Goal: Contribute content

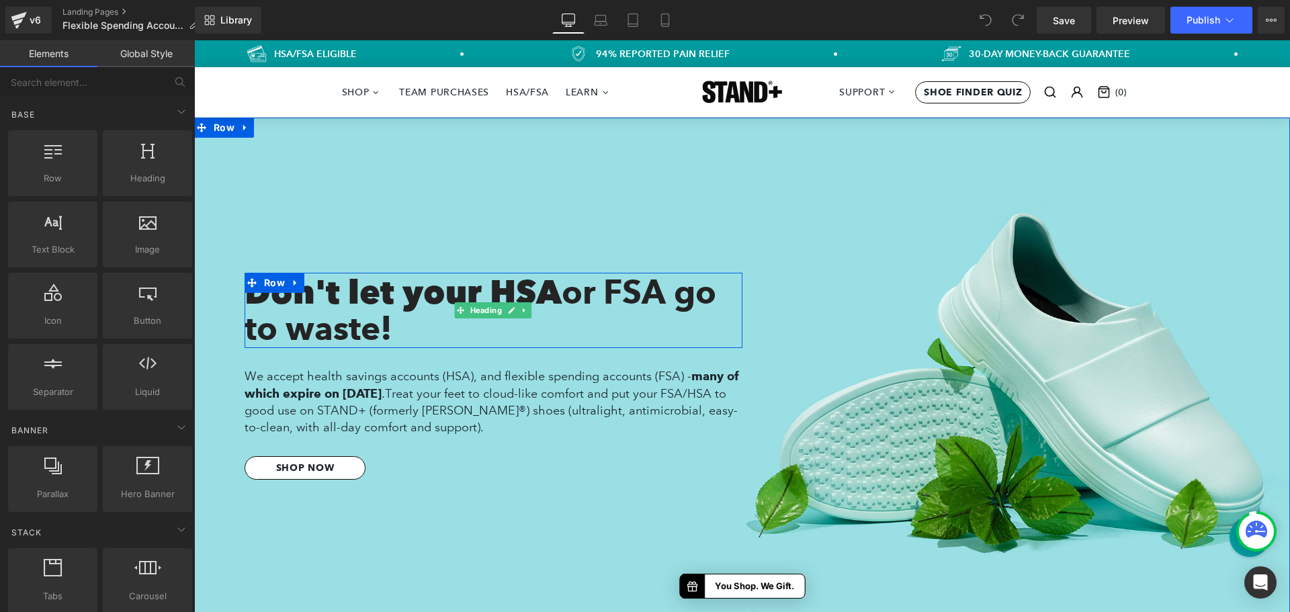
click at [585, 302] on span "or FSA go to waste!" at bounding box center [481, 310] width 472 height 76
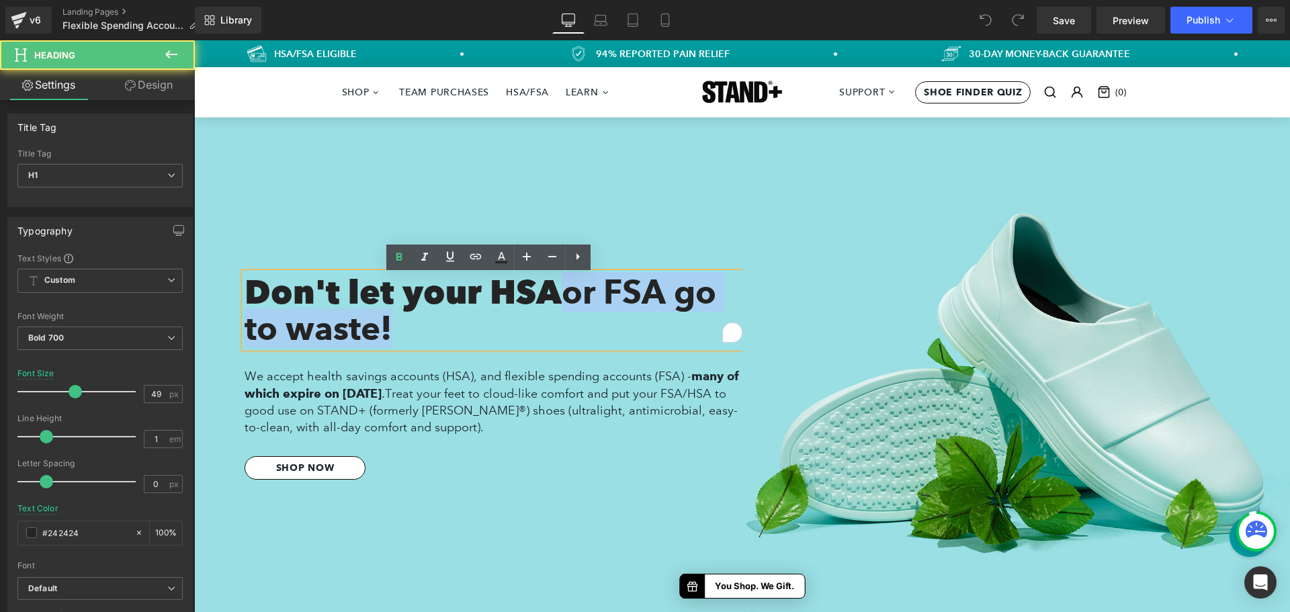
drag, startPoint x: 569, startPoint y: 297, endPoint x: 634, endPoint y: 327, distance: 71.0
click at [634, 327] on h1 "Don't let your HSA or FSA go to waste!" at bounding box center [494, 312] width 498 height 73
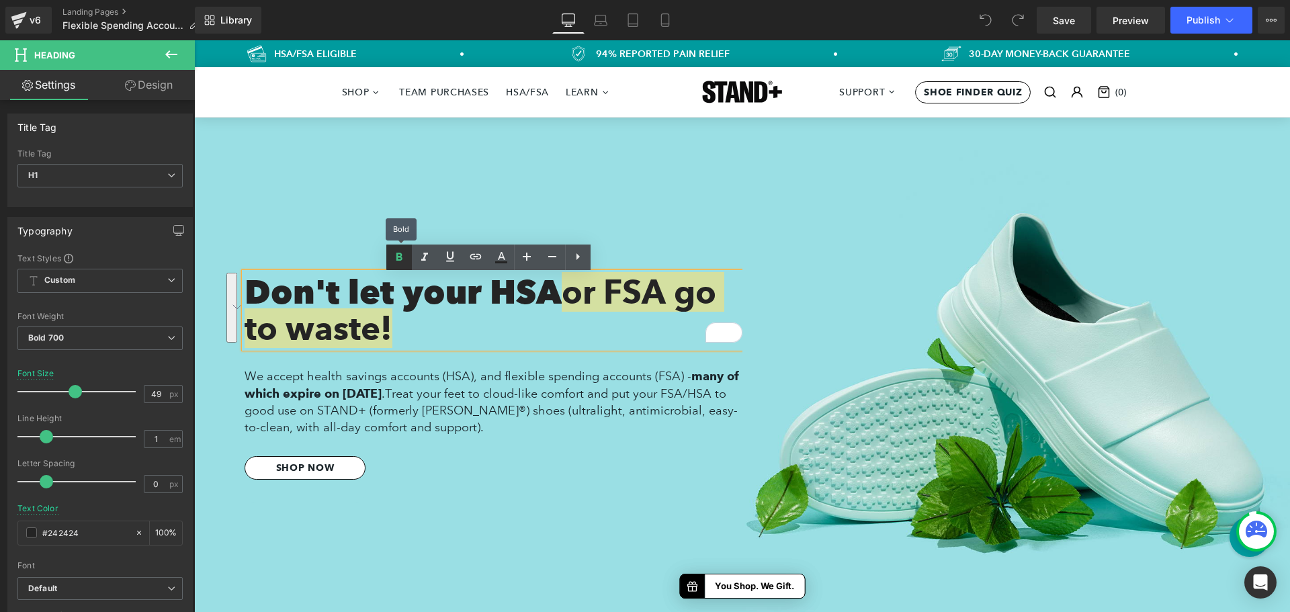
click at [394, 262] on icon at bounding box center [399, 257] width 16 height 16
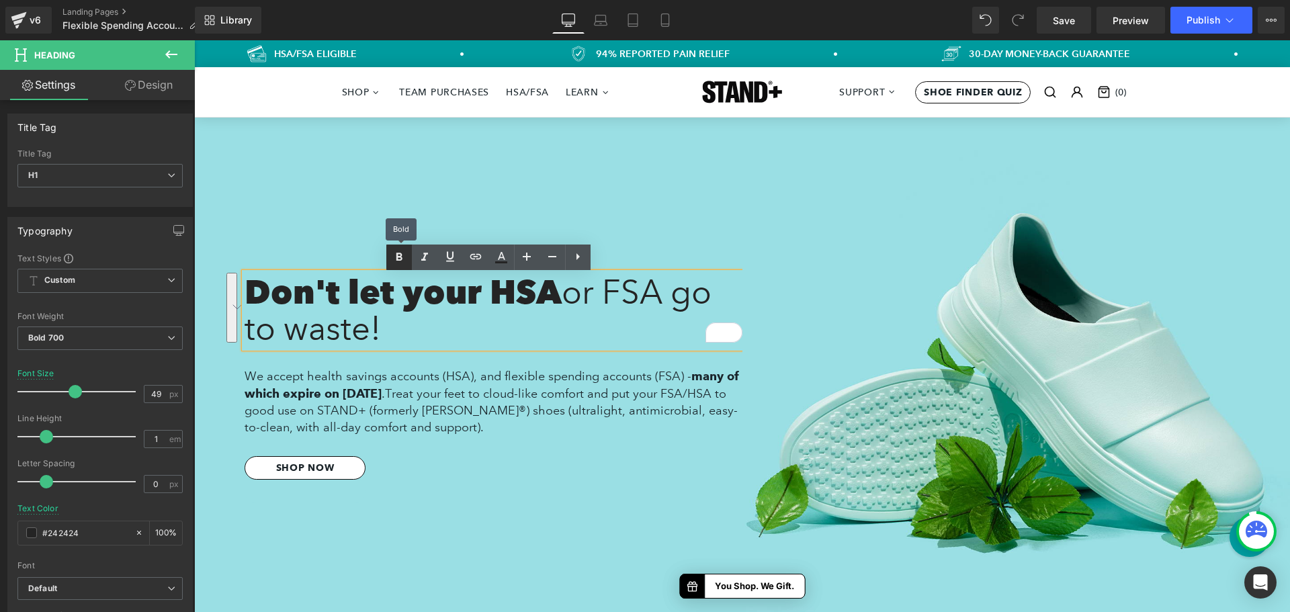
click at [394, 262] on icon at bounding box center [399, 257] width 16 height 16
click at [392, 265] on icon at bounding box center [399, 257] width 16 height 16
click at [401, 258] on icon at bounding box center [399, 257] width 6 height 8
click at [420, 258] on icon at bounding box center [425, 257] width 16 height 16
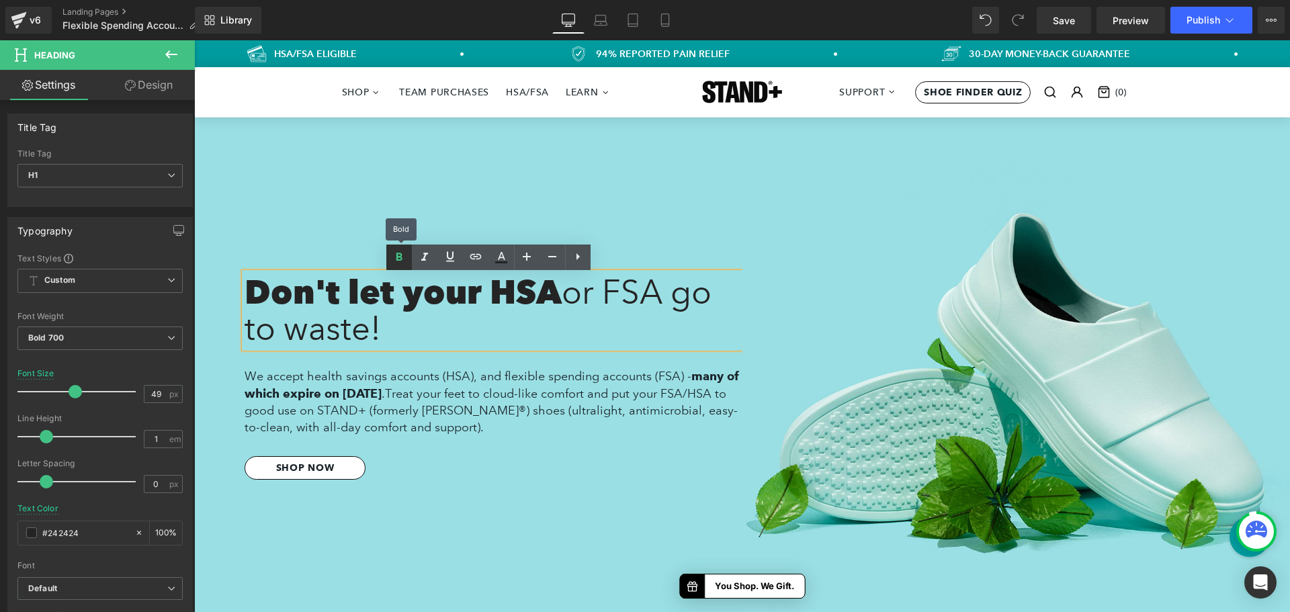
click at [403, 259] on icon at bounding box center [399, 257] width 16 height 16
click at [421, 304] on h1 "Don't let your HSA or FSA go to waste!" at bounding box center [494, 312] width 498 height 73
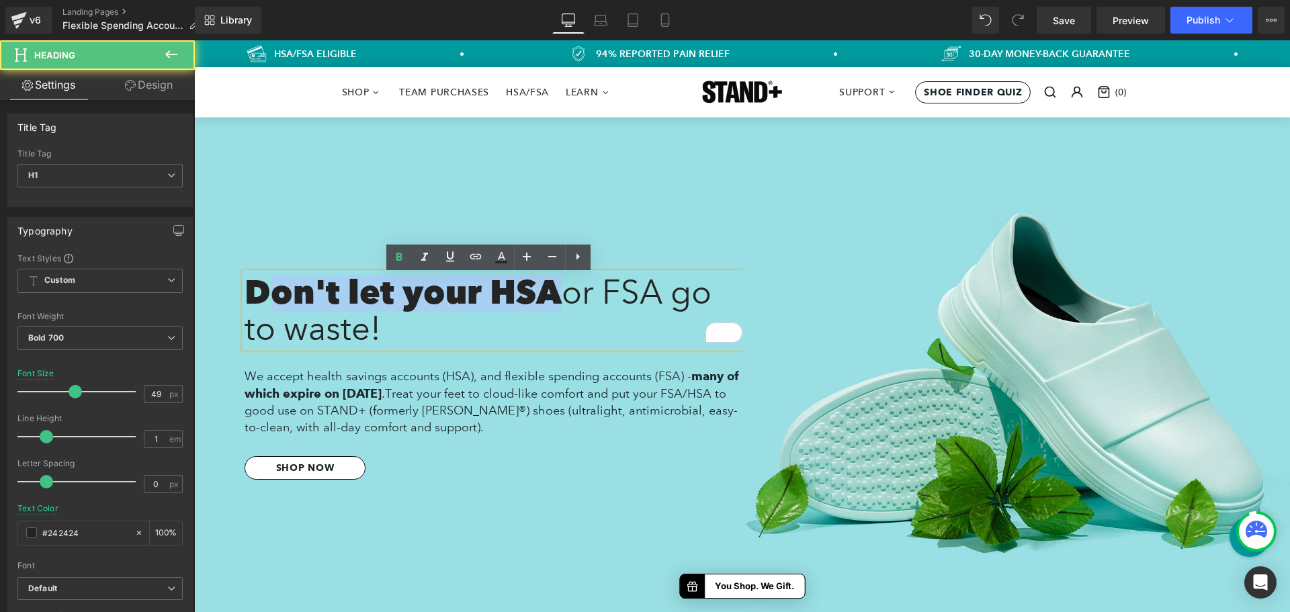
drag, startPoint x: 555, startPoint y: 297, endPoint x: 257, endPoint y: 293, distance: 297.7
click at [257, 293] on h1 "Don't let your HSA or FSA go to waste!" at bounding box center [494, 312] width 498 height 73
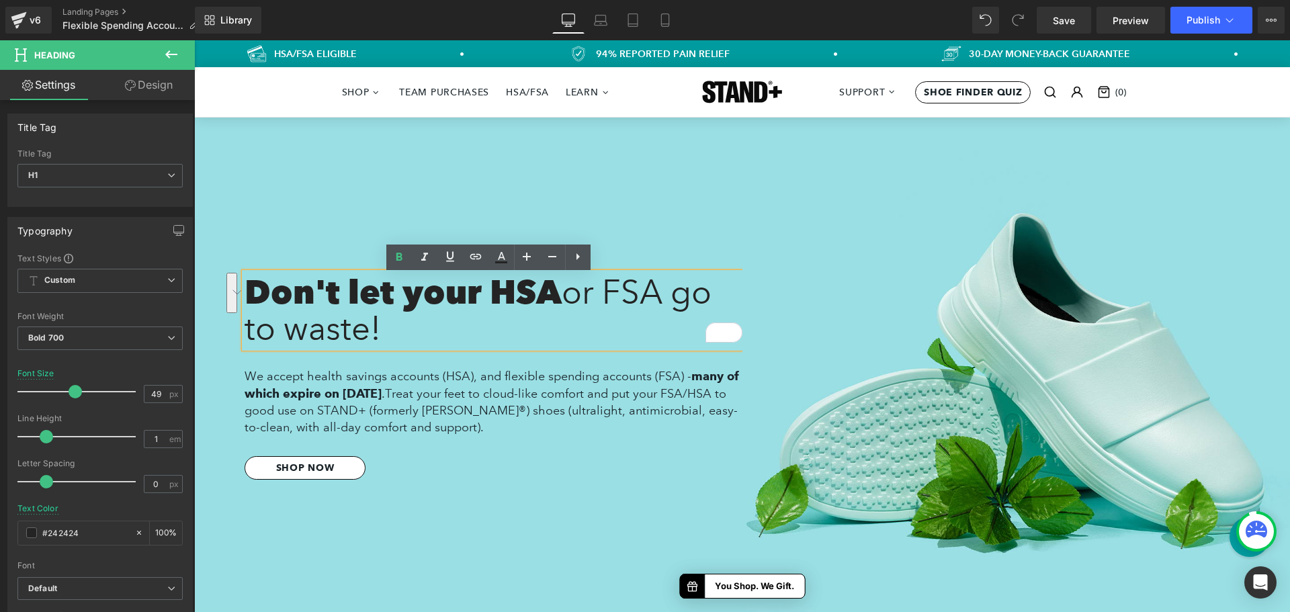
click at [251, 294] on h1 "Don't let your HSA or FSA go to waste!" at bounding box center [494, 312] width 498 height 73
drag, startPoint x: 245, startPoint y: 294, endPoint x: 568, endPoint y: 299, distance: 323.3
click at [568, 299] on h1 "Don't let your HSA or FSA go to waste!" at bounding box center [494, 312] width 498 height 73
click at [560, 299] on h1 "Don't let your HSA or FSA go to waste!" at bounding box center [494, 312] width 498 height 73
drag, startPoint x: 563, startPoint y: 298, endPoint x: 635, endPoint y: 327, distance: 77.5
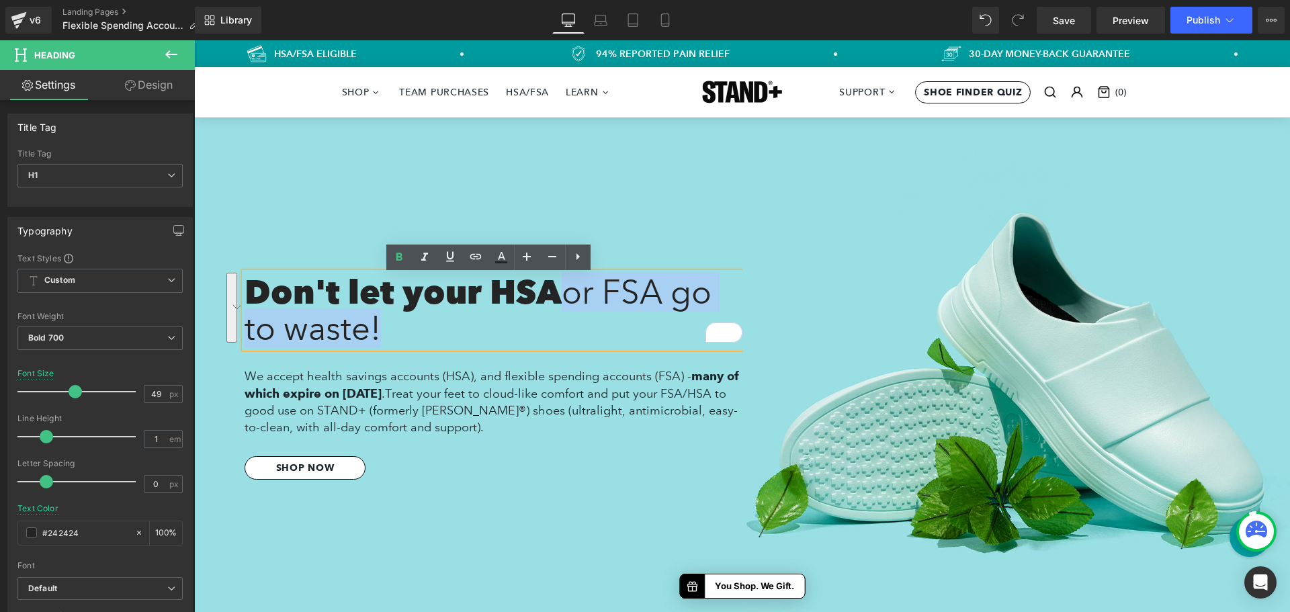
click at [635, 327] on h1 "Don't let your HSA or FSA go to waste!" at bounding box center [494, 312] width 498 height 73
click at [568, 288] on span "or FSA go to waste!" at bounding box center [478, 310] width 467 height 76
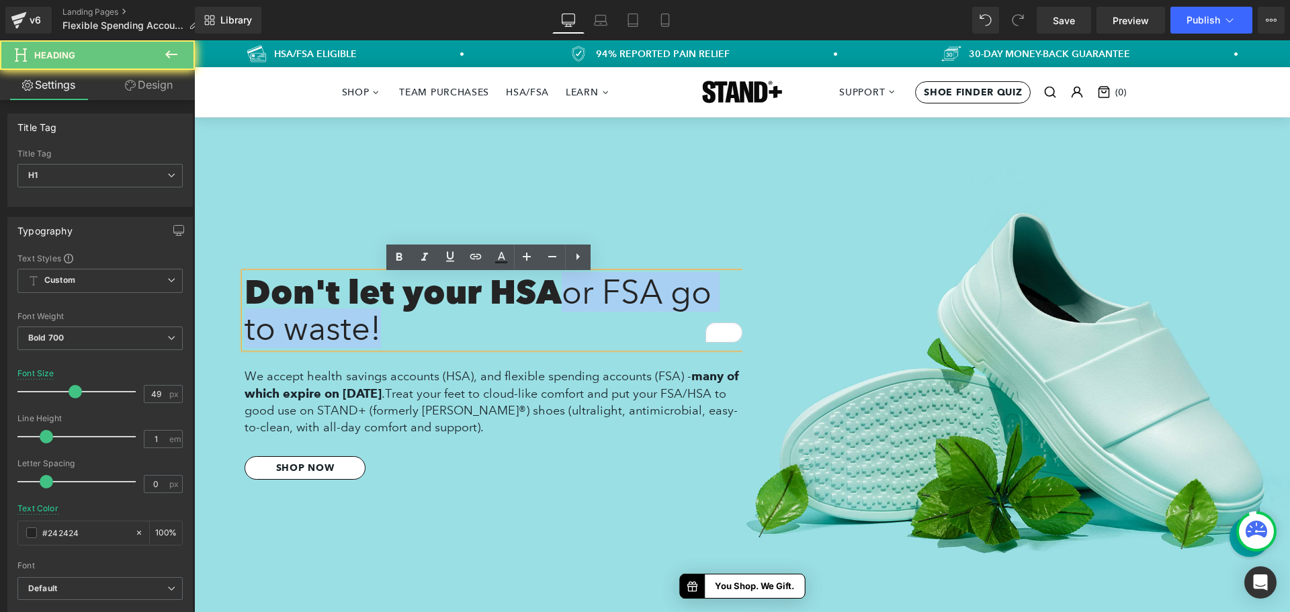
drag, startPoint x: 568, startPoint y: 297, endPoint x: 683, endPoint y: 340, distance: 122.1
click at [683, 340] on h1 "Don't let your HSA or FSA go to waste!" at bounding box center [494, 312] width 498 height 73
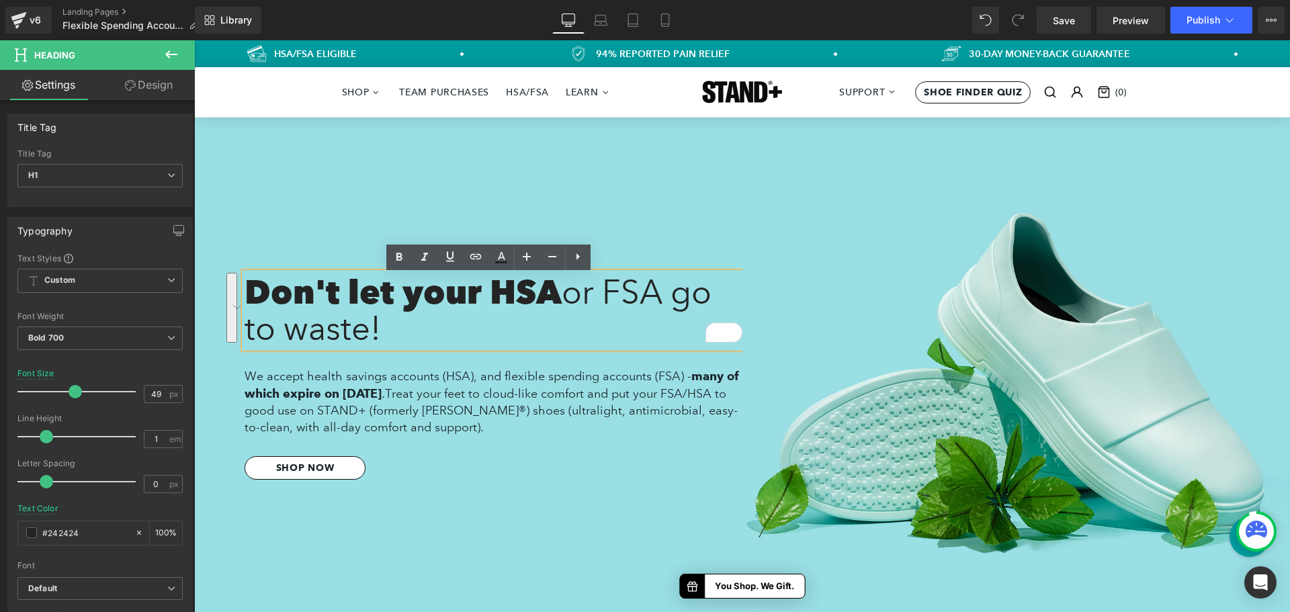
click at [521, 290] on h1 "Don't let your HSA or FSA go to waste!" at bounding box center [494, 312] width 498 height 73
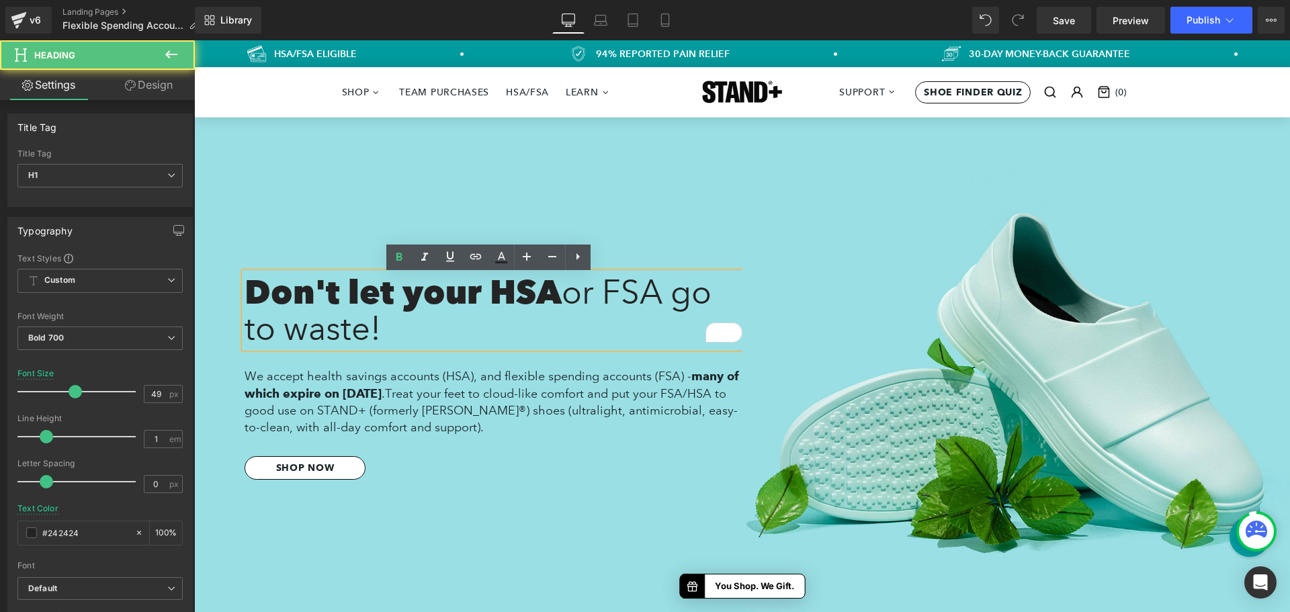
click at [521, 290] on h1 "Don't let your HSA or FSA go to waste!" at bounding box center [494, 312] width 498 height 73
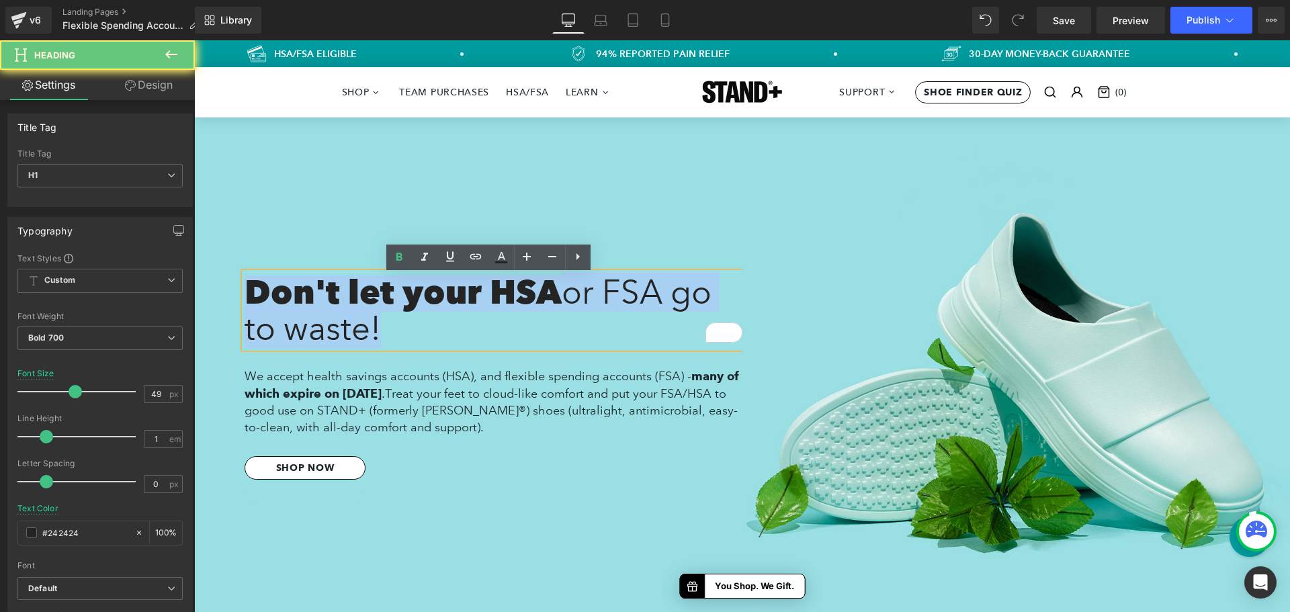
click at [521, 290] on h1 "Don't let your HSA or FSA go to waste!" at bounding box center [494, 312] width 498 height 73
click at [587, 298] on span "or FSA go to waste!" at bounding box center [478, 310] width 467 height 76
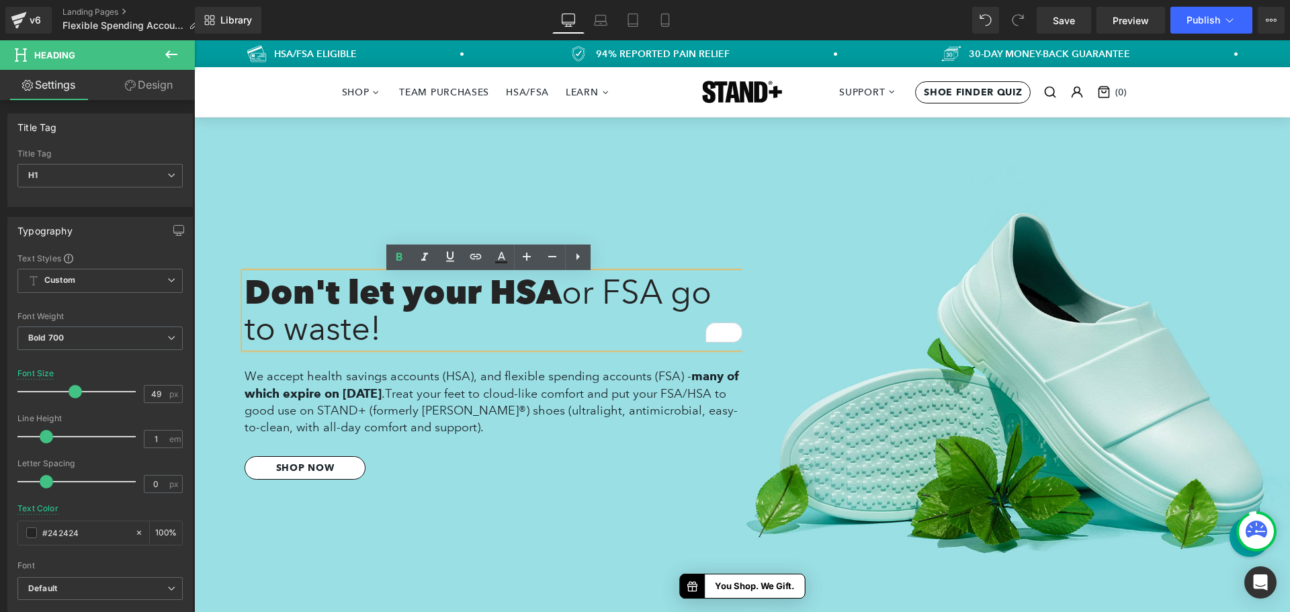
click at [579, 301] on span "or FSA go to waste!" at bounding box center [478, 310] width 467 height 76
click at [569, 301] on span "or FSA go to waste!" at bounding box center [478, 310] width 467 height 76
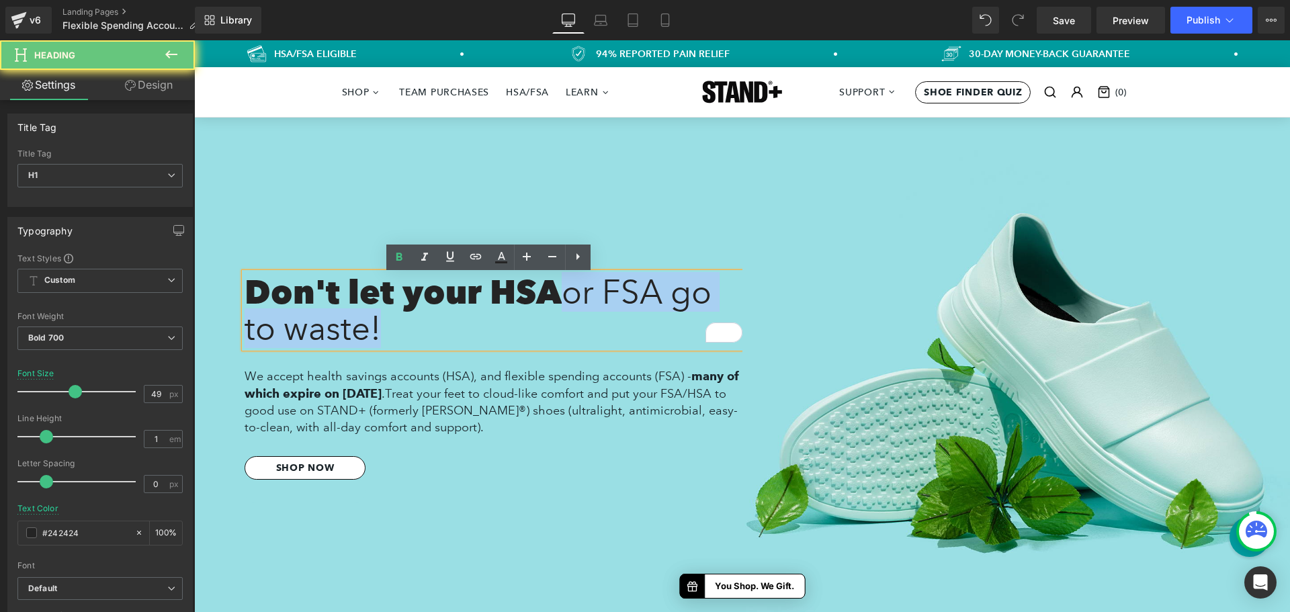
drag, startPoint x: 569, startPoint y: 301, endPoint x: 607, endPoint y: 353, distance: 64.9
click at [607, 353] on div "Don't let your HSA or FSA go to waste! Heading Row We accept health savings acc…" at bounding box center [494, 391] width 498 height 237
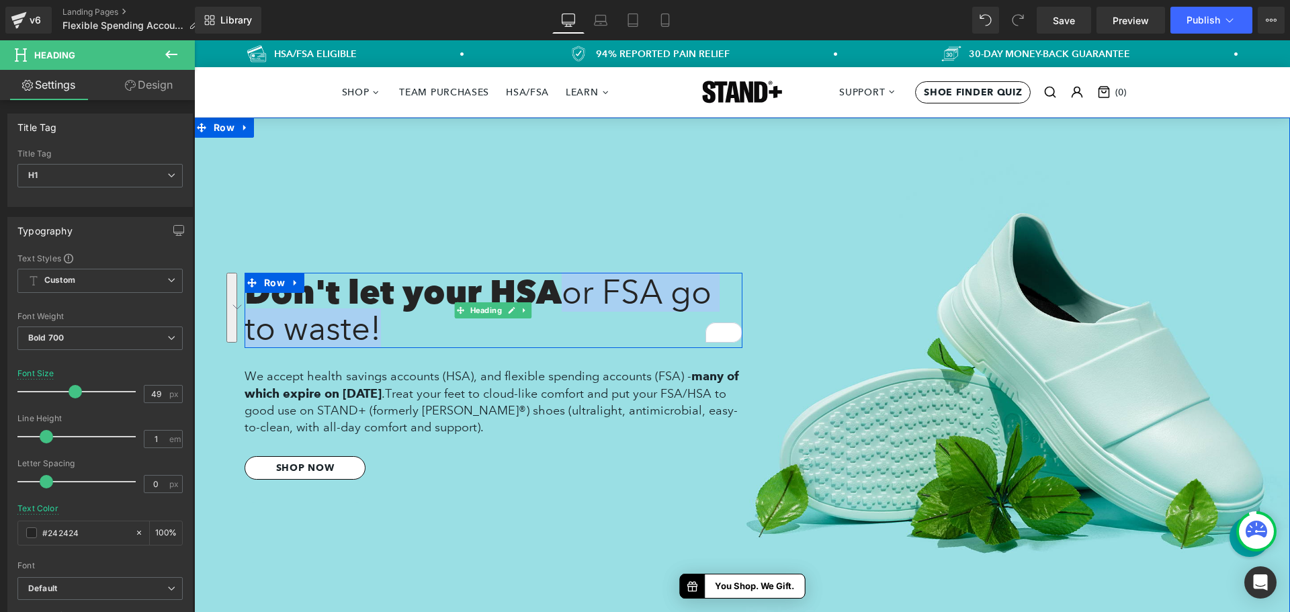
click at [579, 300] on span "or FSA go to waste!" at bounding box center [478, 310] width 467 height 76
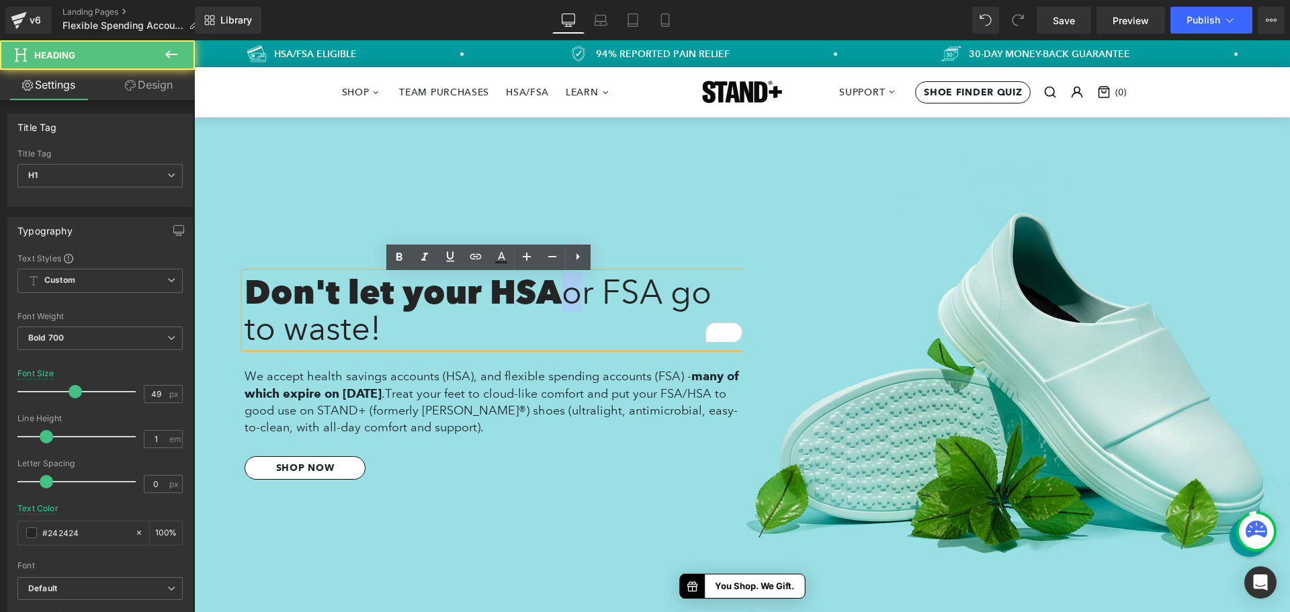
drag, startPoint x: 567, startPoint y: 300, endPoint x: 577, endPoint y: 297, distance: 10.4
click at [577, 297] on span "or FSA go to waste!" at bounding box center [478, 310] width 467 height 76
drag, startPoint x: 708, startPoint y: 292, endPoint x: 691, endPoint y: 296, distance: 18.1
click at [704, 292] on span "or FSA go to waste!" at bounding box center [478, 310] width 467 height 76
click at [354, 331] on span "or FSA go to waste!" at bounding box center [478, 310] width 467 height 76
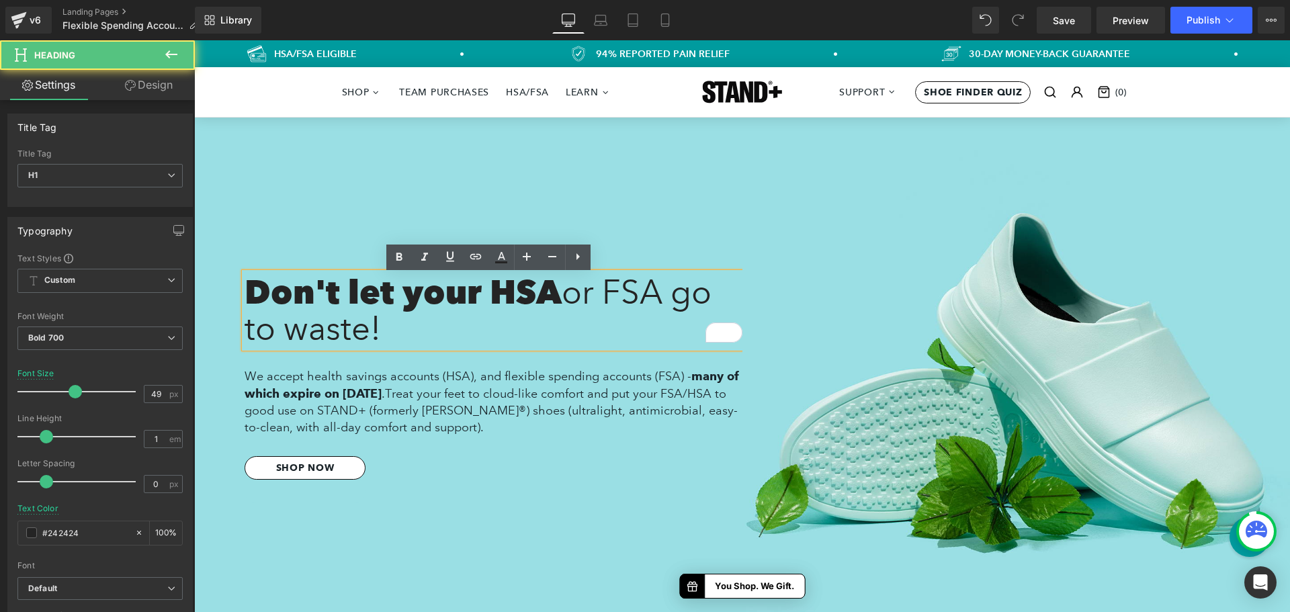
click at [366, 331] on span "or FSA go to waste!" at bounding box center [478, 310] width 467 height 76
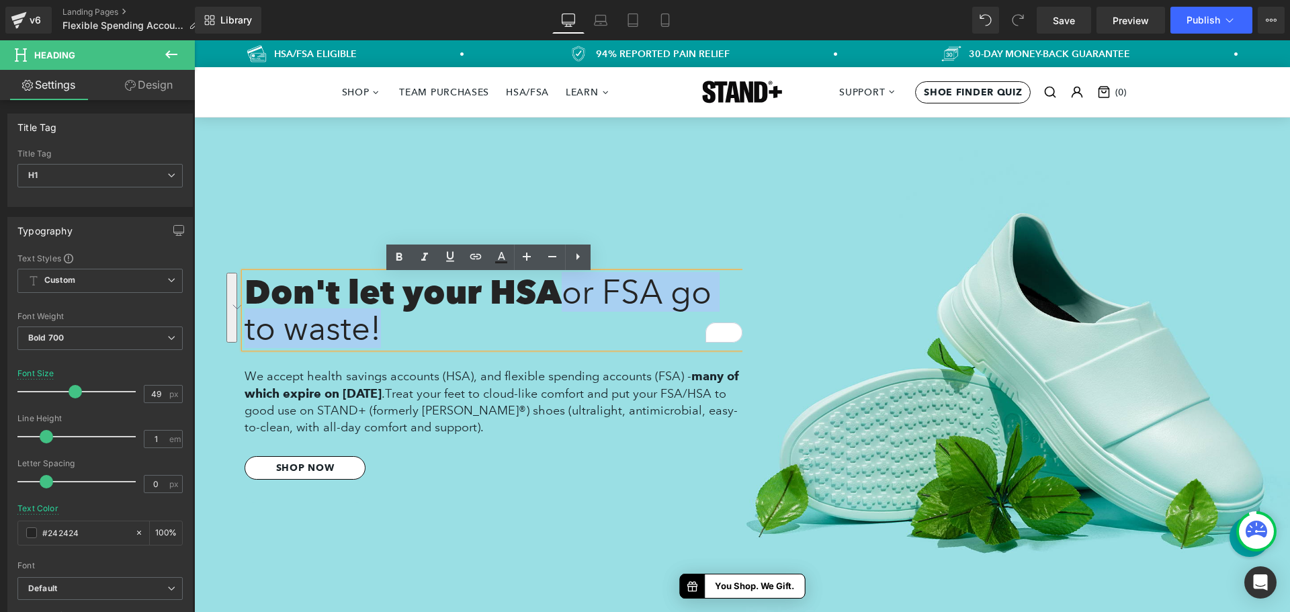
drag, startPoint x: 372, startPoint y: 331, endPoint x: 570, endPoint y: 296, distance: 200.6
click at [570, 296] on h1 "Don't let your HSA or FSA go to waste!" at bounding box center [494, 312] width 498 height 73
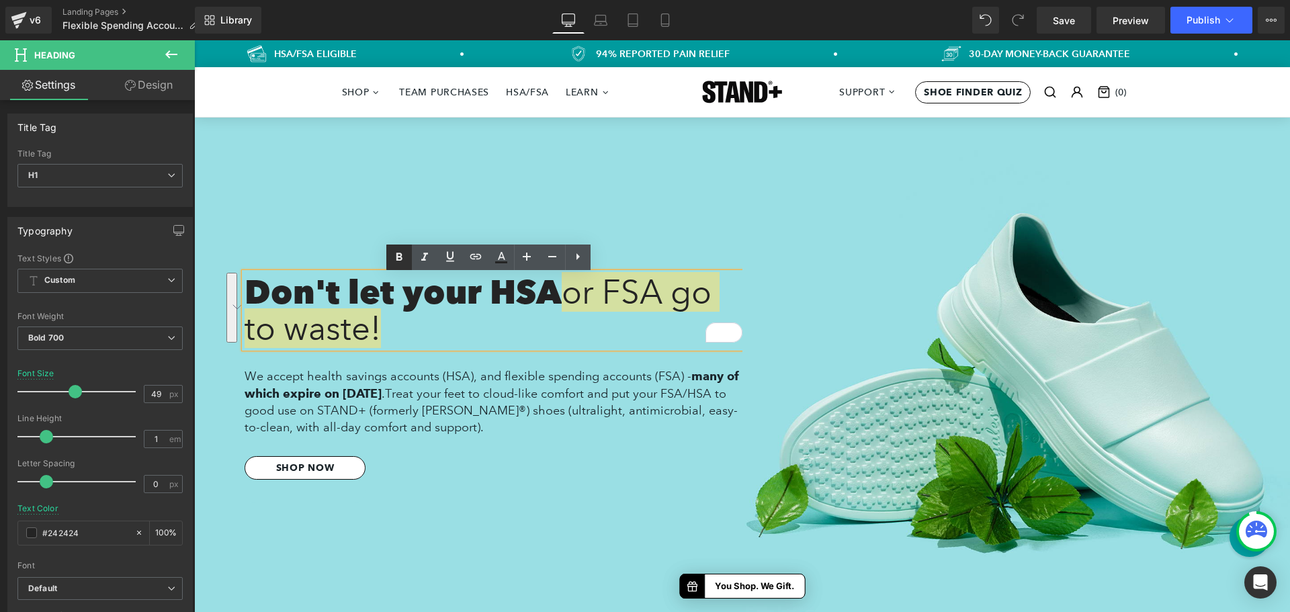
click at [396, 262] on icon at bounding box center [399, 257] width 16 height 16
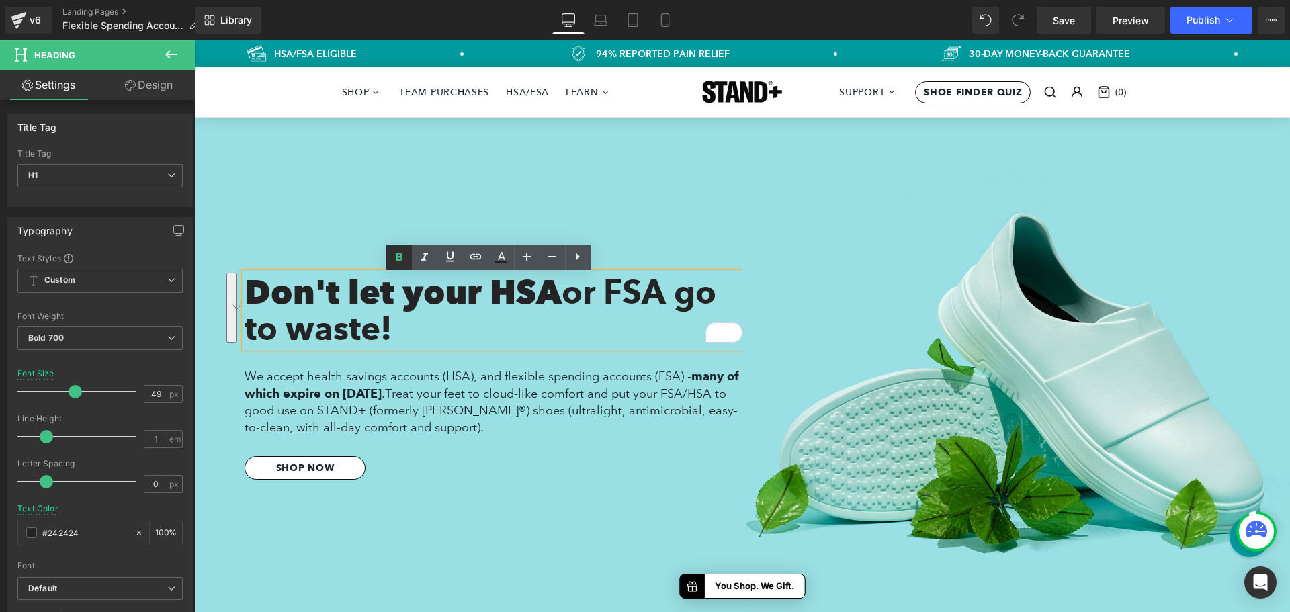
click at [399, 259] on icon at bounding box center [399, 257] width 16 height 16
click at [502, 294] on h1 "Don't let your HSA or FSA go to waste!" at bounding box center [494, 312] width 498 height 73
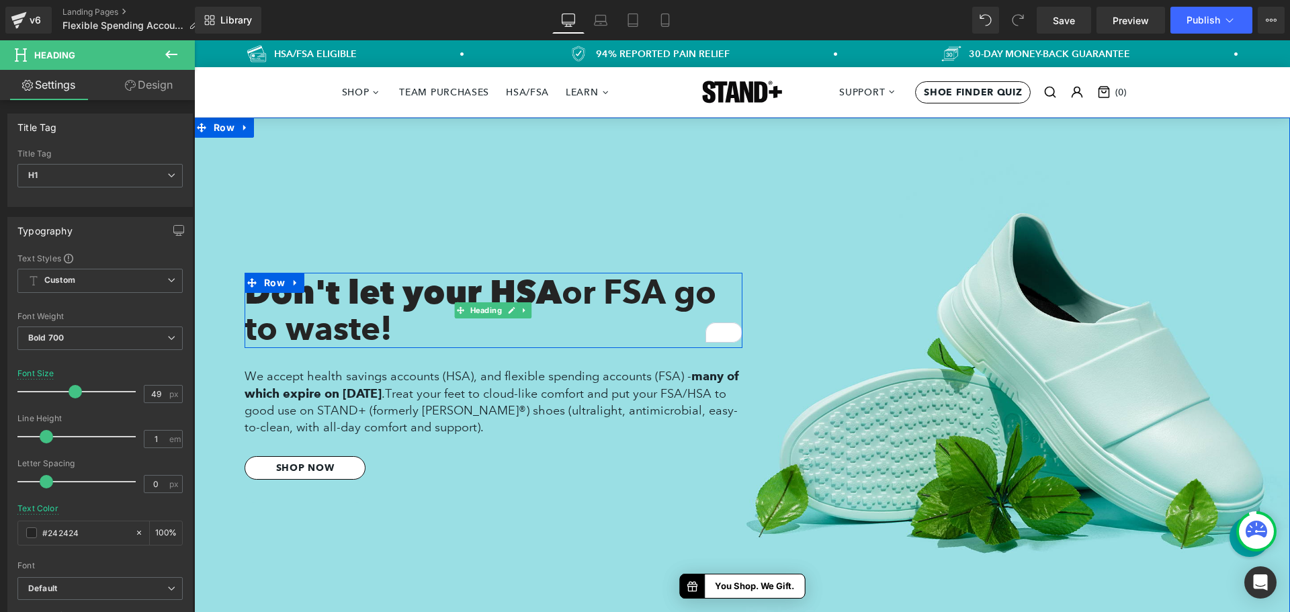
click at [298, 297] on h1 "Don't let your HSA or FSA go to waste!" at bounding box center [494, 312] width 498 height 73
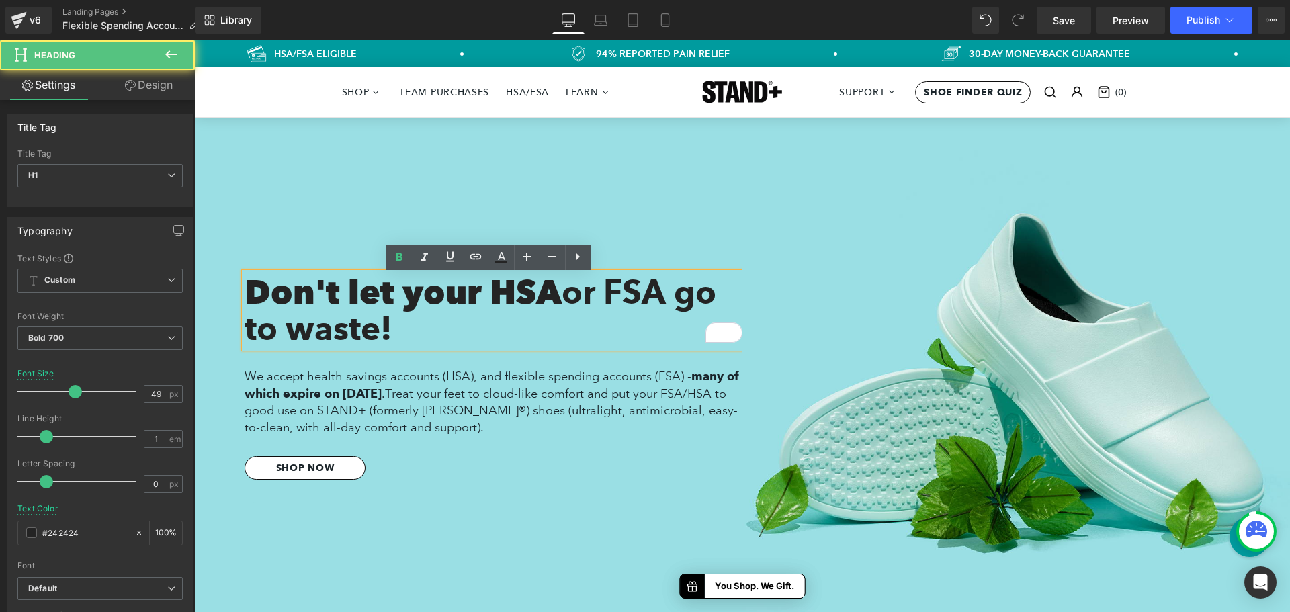
click at [515, 294] on h1 "Don't let your HSA or FSA go to waste!" at bounding box center [494, 312] width 498 height 73
drag, startPoint x: 566, startPoint y: 297, endPoint x: 605, endPoint y: 323, distance: 46.6
click at [605, 323] on h1 "Don't let your HSA or FSA go to waste!" at bounding box center [494, 312] width 498 height 73
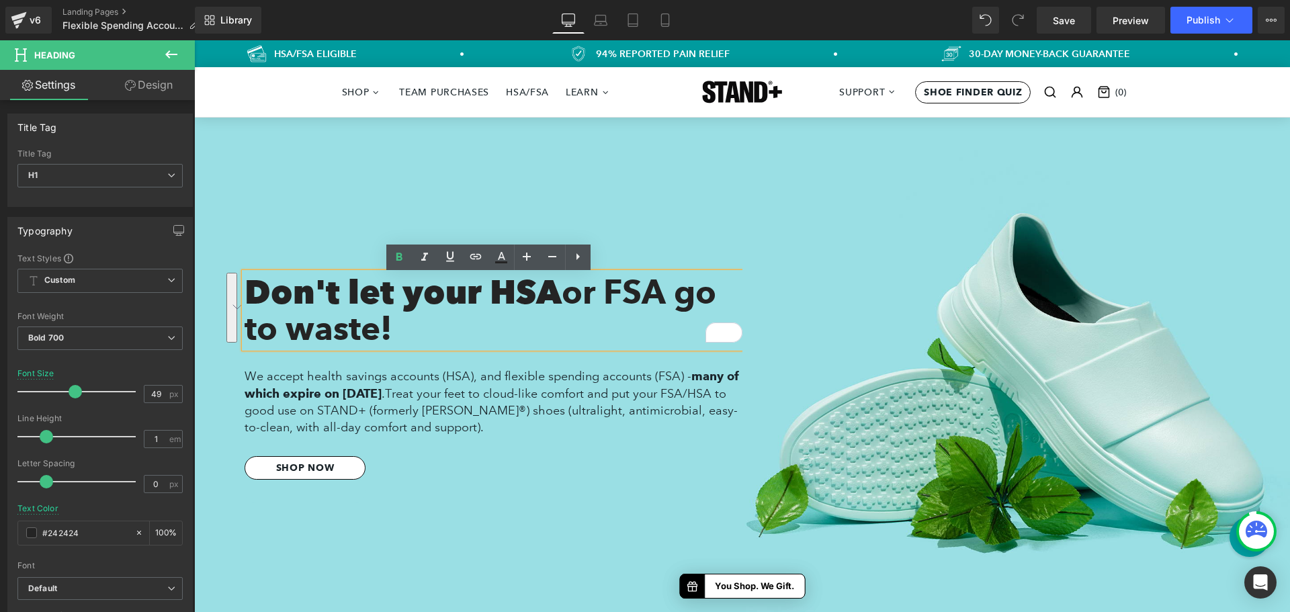
click at [458, 301] on h1 "Don't let your HSA or FSA go to waste!" at bounding box center [494, 312] width 498 height 73
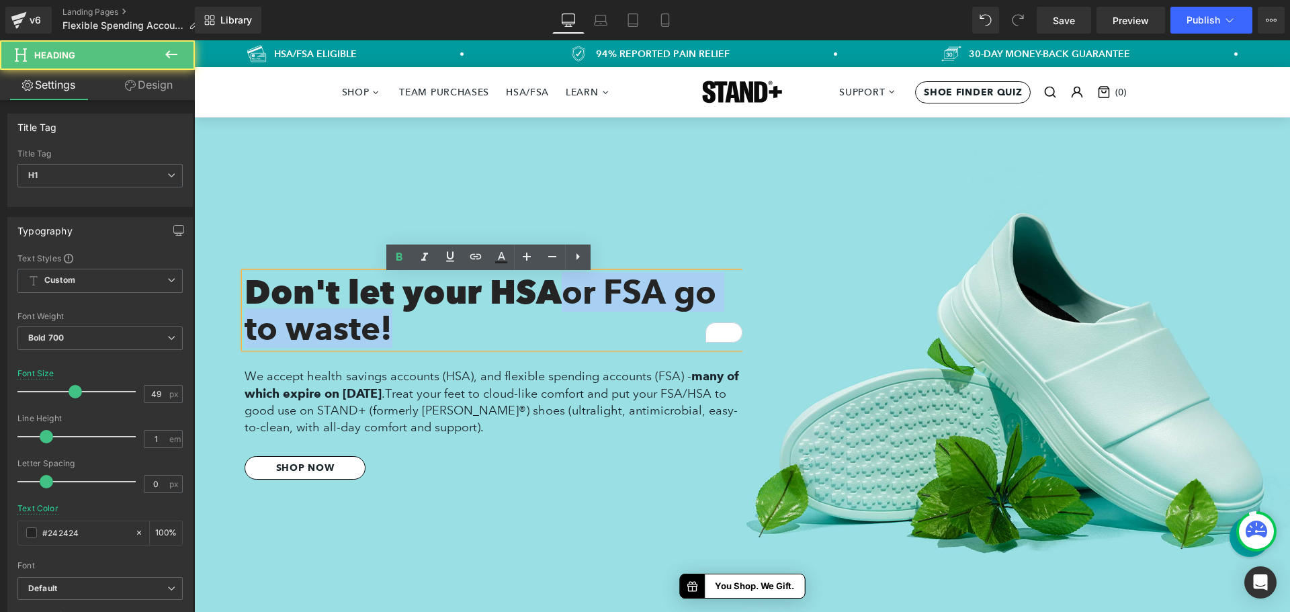
drag, startPoint x: 572, startPoint y: 300, endPoint x: 614, endPoint y: 327, distance: 49.2
click at [614, 327] on h1 "Don't let your HSA or FSA go to waste!" at bounding box center [494, 312] width 498 height 73
click at [566, 301] on span "or FSA go to waste!" at bounding box center [481, 310] width 472 height 76
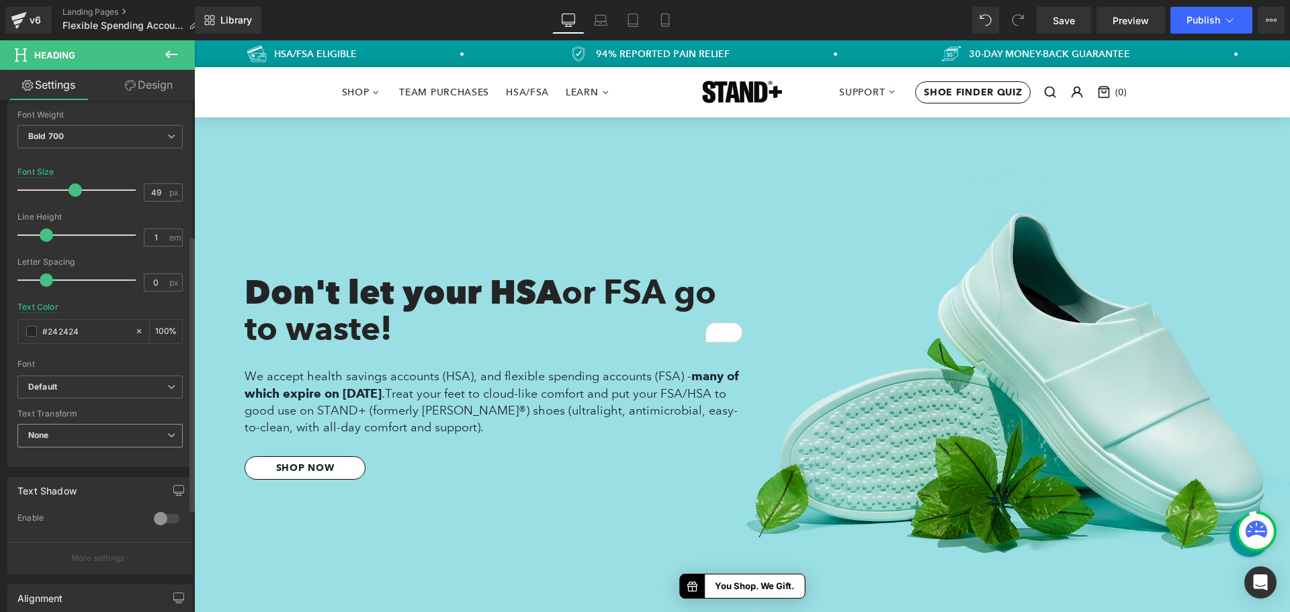
scroll to position [336, 0]
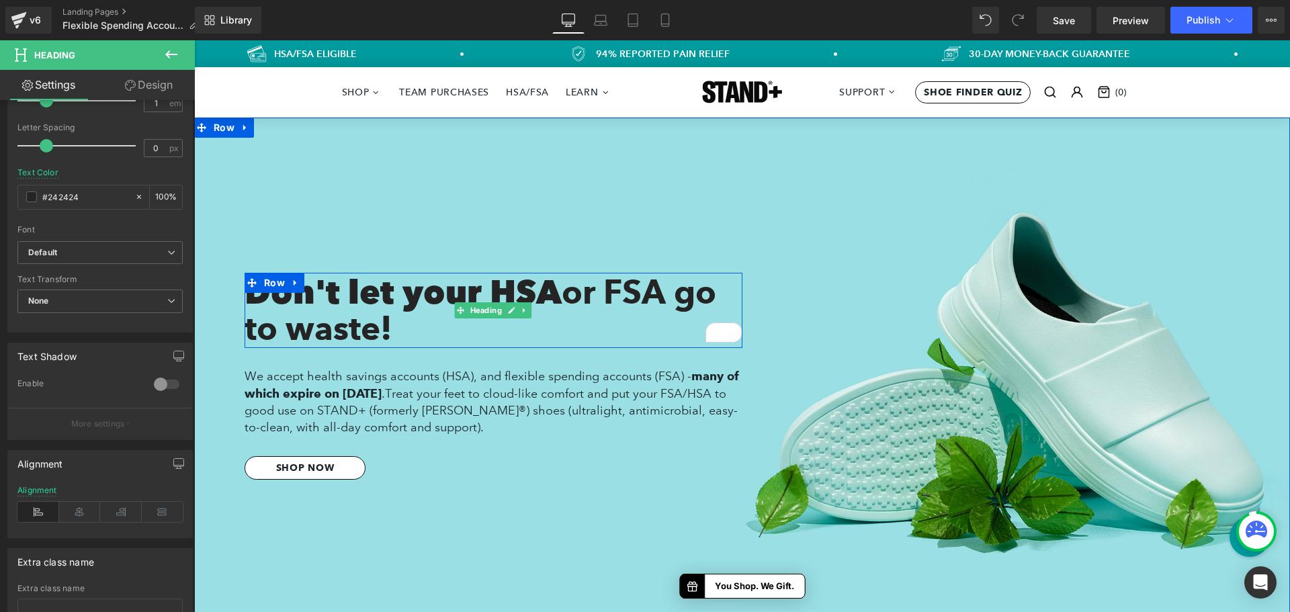
click at [333, 298] on h1 "Don't let your HSA or FSA go to waste!" at bounding box center [494, 312] width 498 height 73
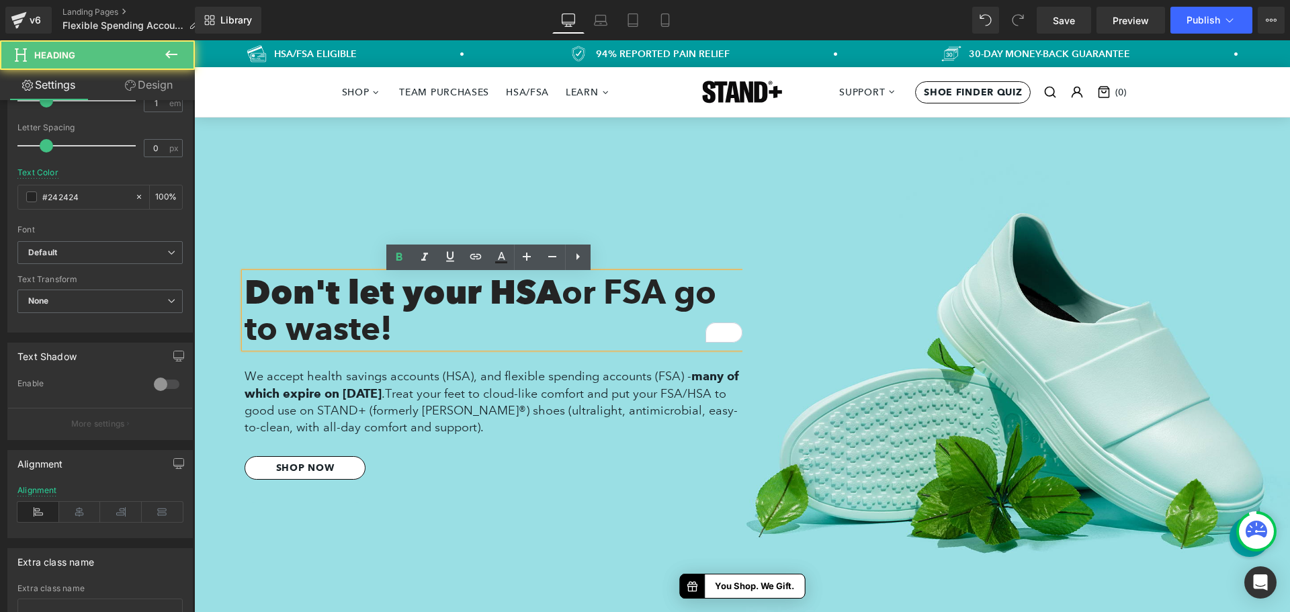
click at [276, 297] on h1 "Don't let your HSA or FSA go to waste!" at bounding box center [494, 312] width 498 height 73
click at [261, 297] on h1 "Don't let your HSA or FSA go to waste!" at bounding box center [494, 312] width 498 height 73
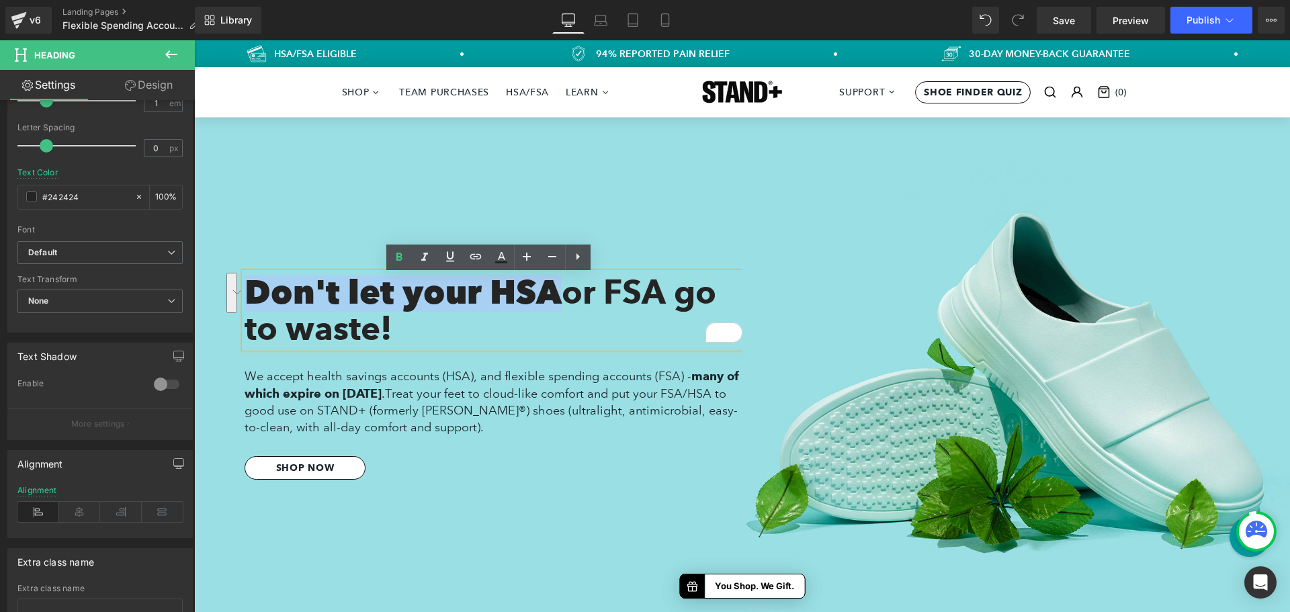
drag, startPoint x: 261, startPoint y: 297, endPoint x: 491, endPoint y: 292, distance: 229.9
click at [491, 292] on h1 "Don't let your HSA or FSA go to waste!" at bounding box center [494, 312] width 498 height 73
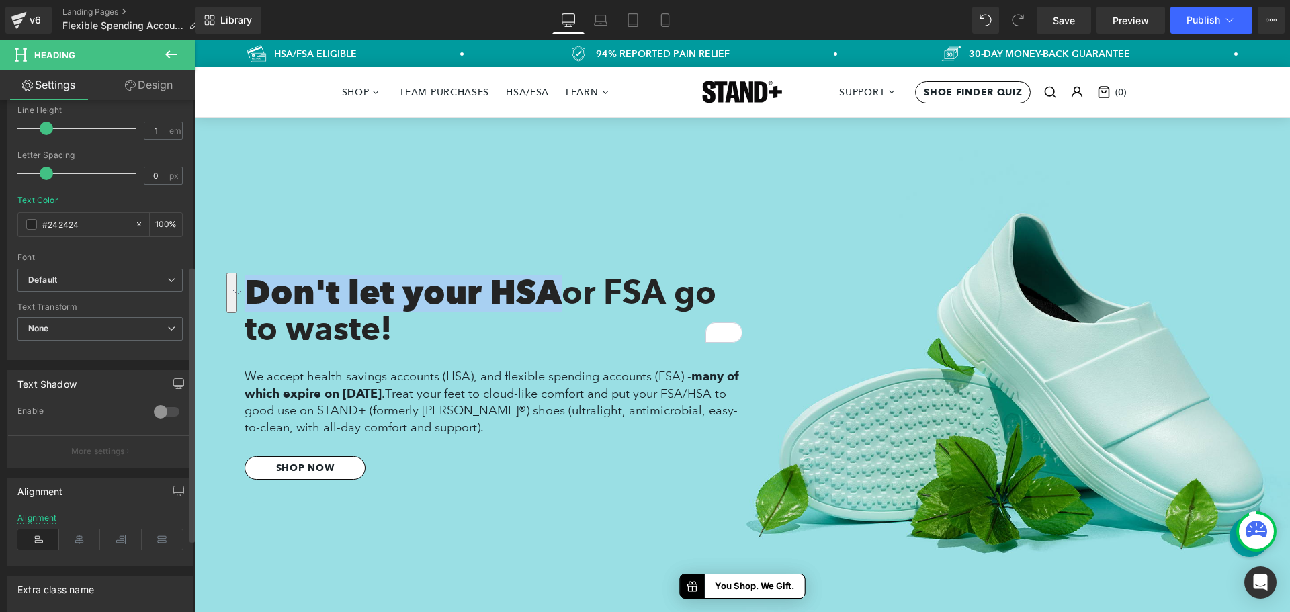
scroll to position [307, 0]
click at [536, 286] on h1 "Don't let your HSA or FSA go to waste!" at bounding box center [494, 312] width 498 height 73
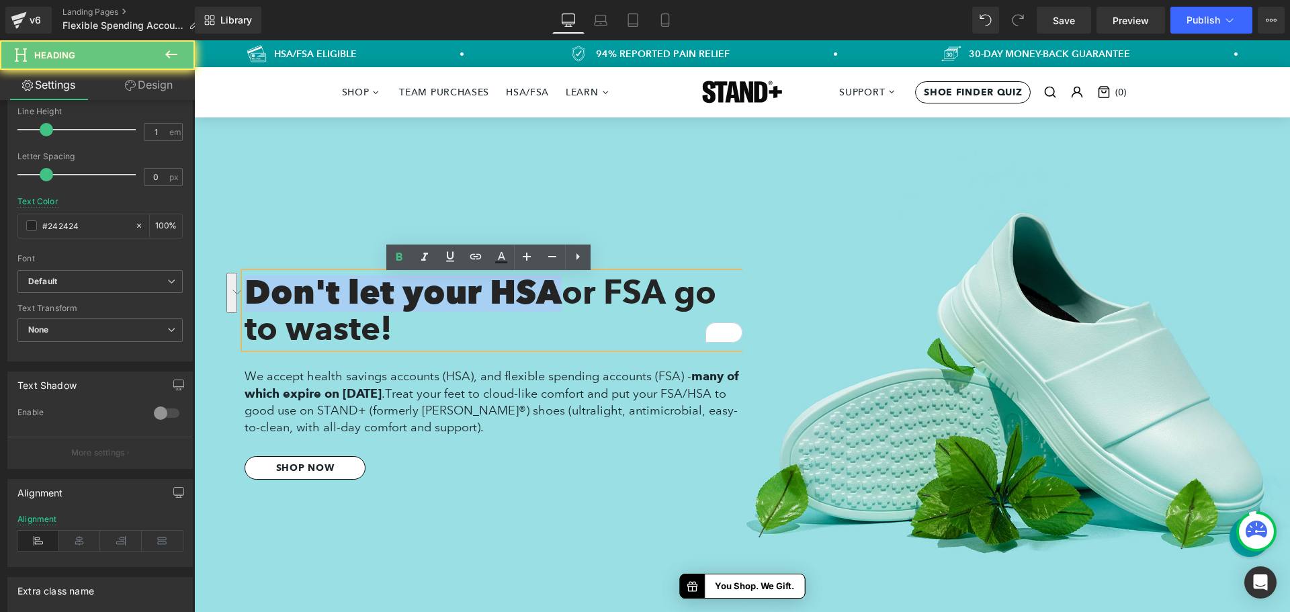
drag, startPoint x: 536, startPoint y: 286, endPoint x: 294, endPoint y: 288, distance: 242.6
click at [294, 288] on h1 "Don't let your HSA or FSA go to waste!" at bounding box center [494, 312] width 498 height 73
drag, startPoint x: 294, startPoint y: 288, endPoint x: 512, endPoint y: 283, distance: 218.4
click at [512, 283] on h1 "Don't let your HSA or FSA go to waste!" at bounding box center [494, 312] width 498 height 73
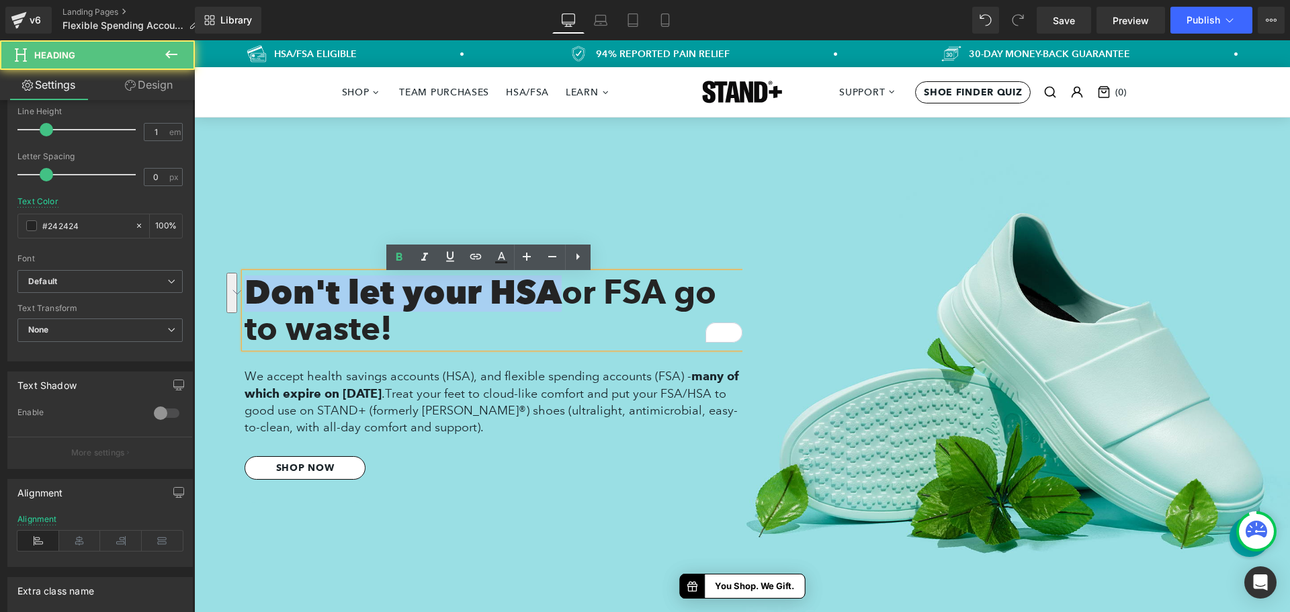
click at [512, 283] on h1 "Don't let your HSA or FSA go to waste!" at bounding box center [494, 312] width 498 height 73
drag, startPoint x: 512, startPoint y: 283, endPoint x: 280, endPoint y: 294, distance: 232.1
click at [280, 294] on h1 "Don't let your HSA or FSA go to waste!" at bounding box center [494, 312] width 498 height 73
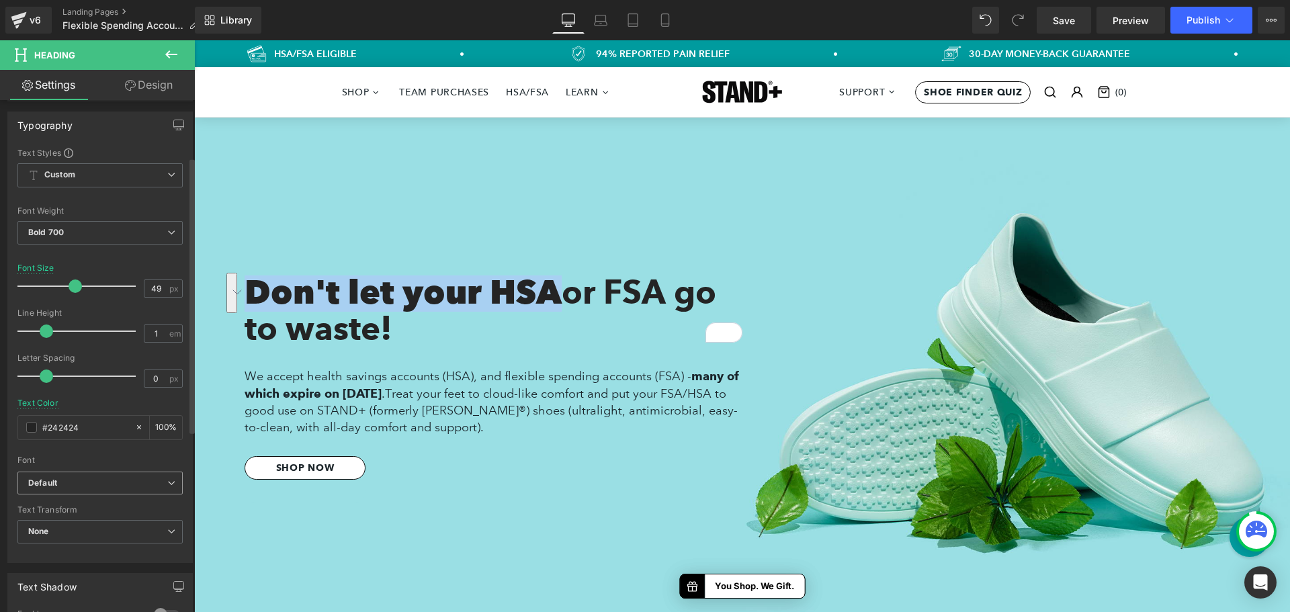
scroll to position [0, 0]
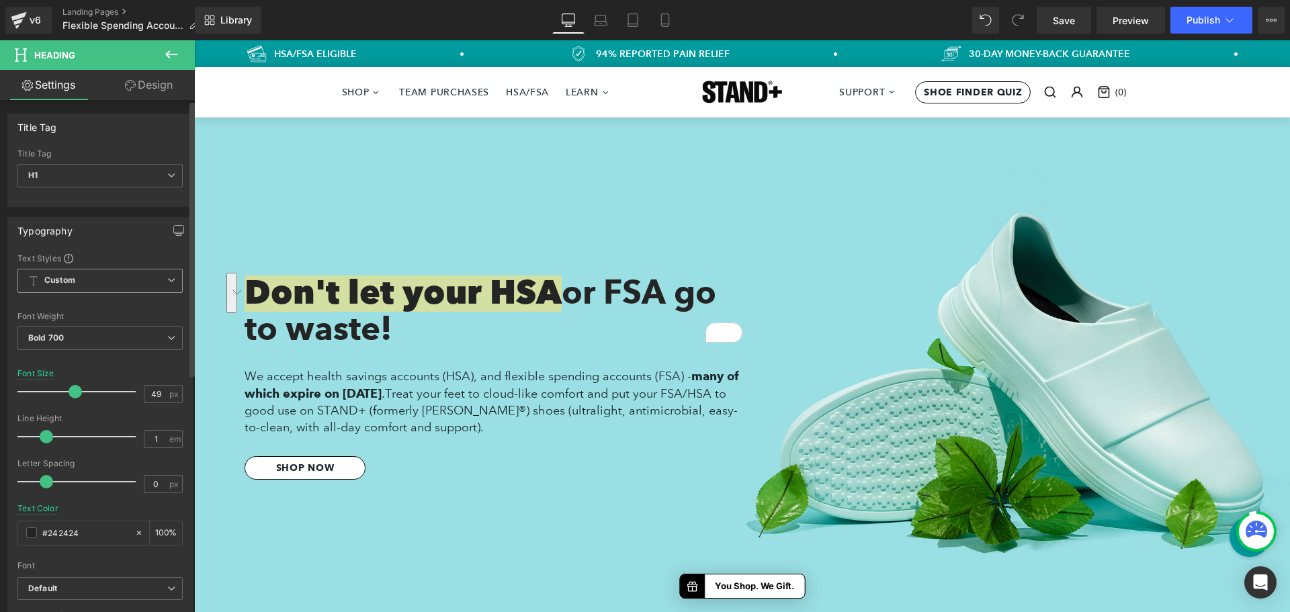
click at [128, 283] on span "Custom Setup Global Style" at bounding box center [99, 281] width 165 height 24
click at [128, 283] on span "Custom Setup Global Style" at bounding box center [97, 281] width 160 height 24
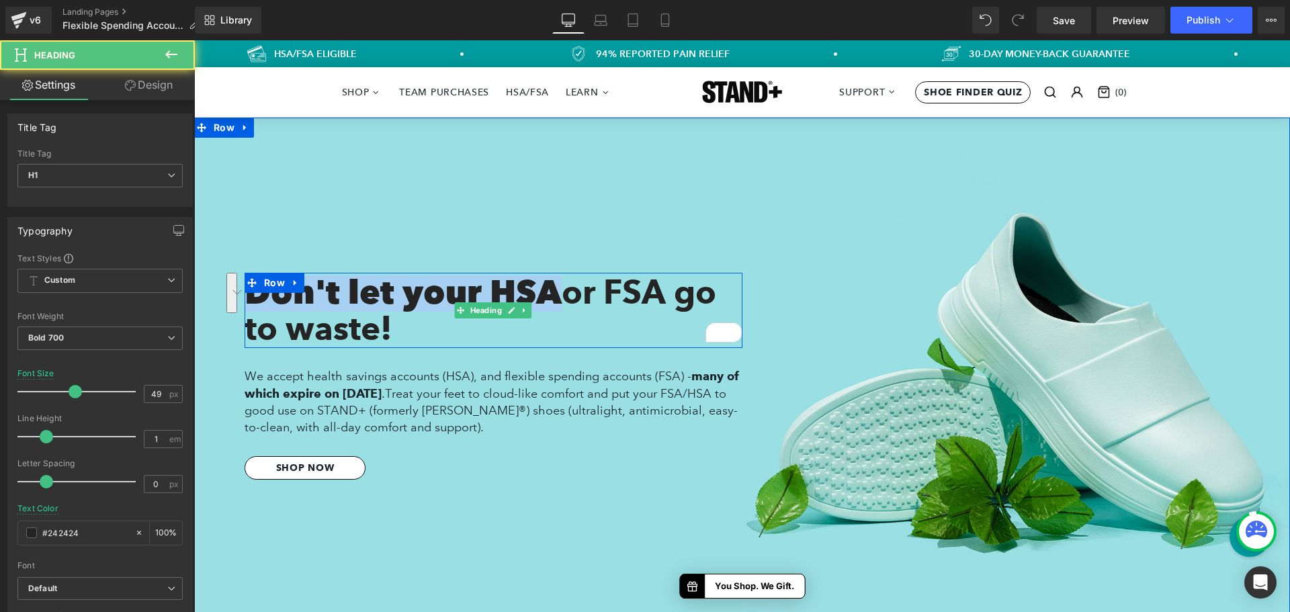
click at [288, 305] on h1 "Don't let your HSA or FSA go to waste!" at bounding box center [494, 312] width 498 height 73
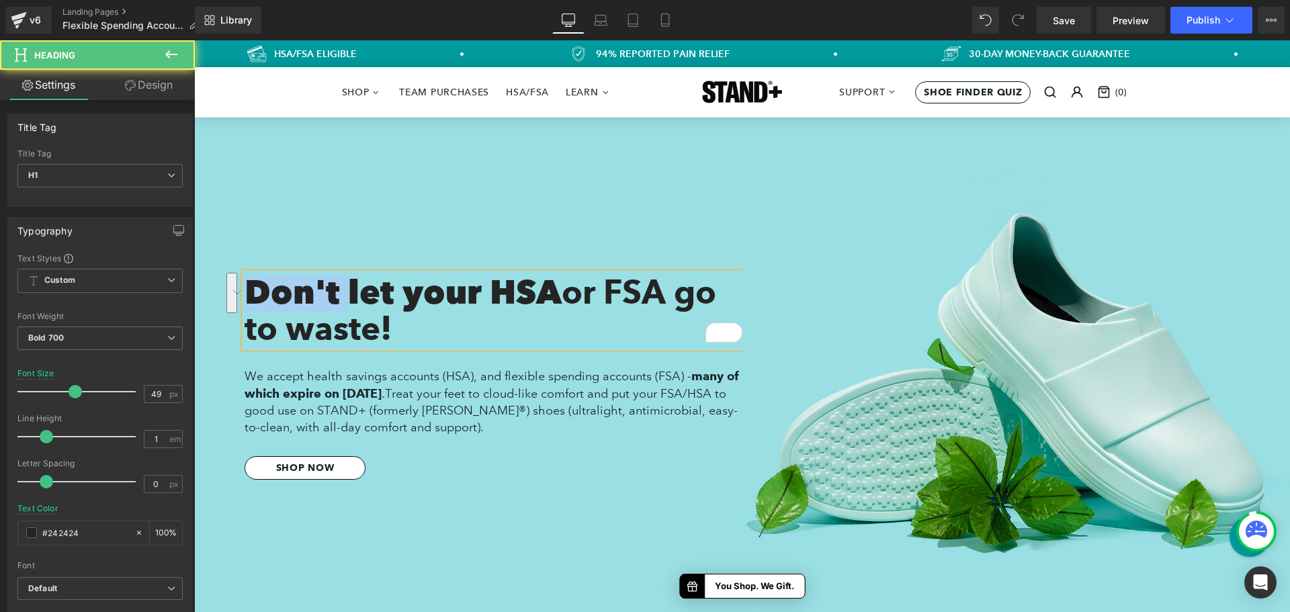
click at [288, 305] on h1 "Don't let your HSA or FSA go to waste!" at bounding box center [494, 312] width 498 height 73
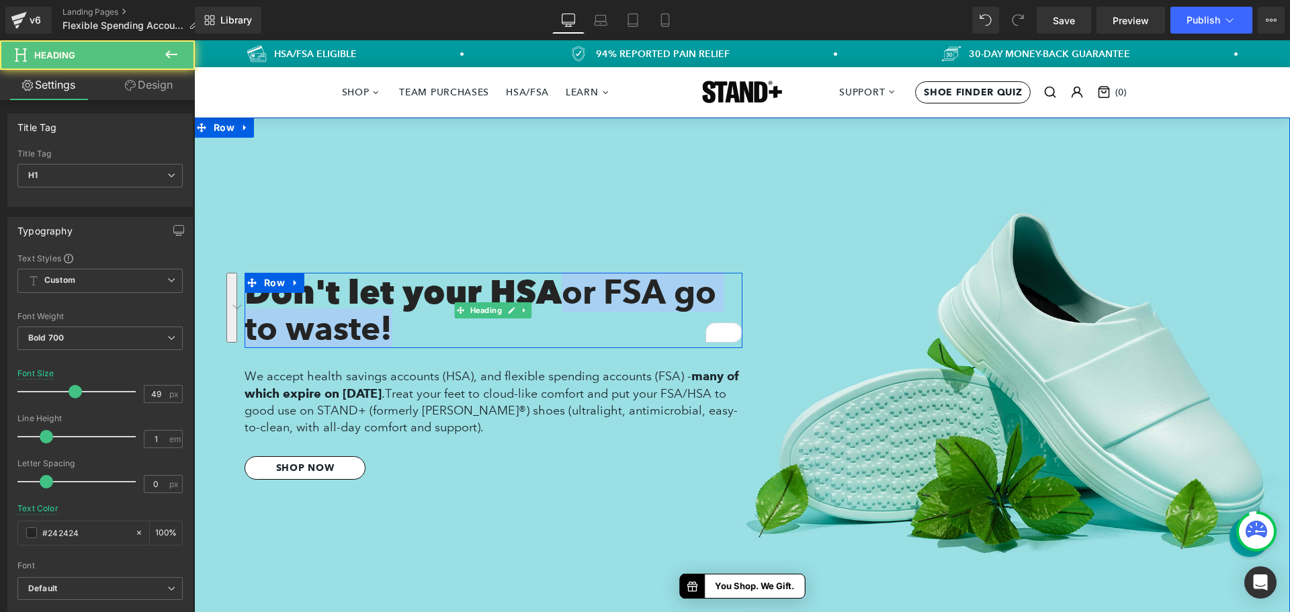
drag, startPoint x: 561, startPoint y: 299, endPoint x: 585, endPoint y: 327, distance: 36.7
click at [585, 327] on h1 "Don't let your HSA or FSA go to waste!" at bounding box center [494, 312] width 498 height 73
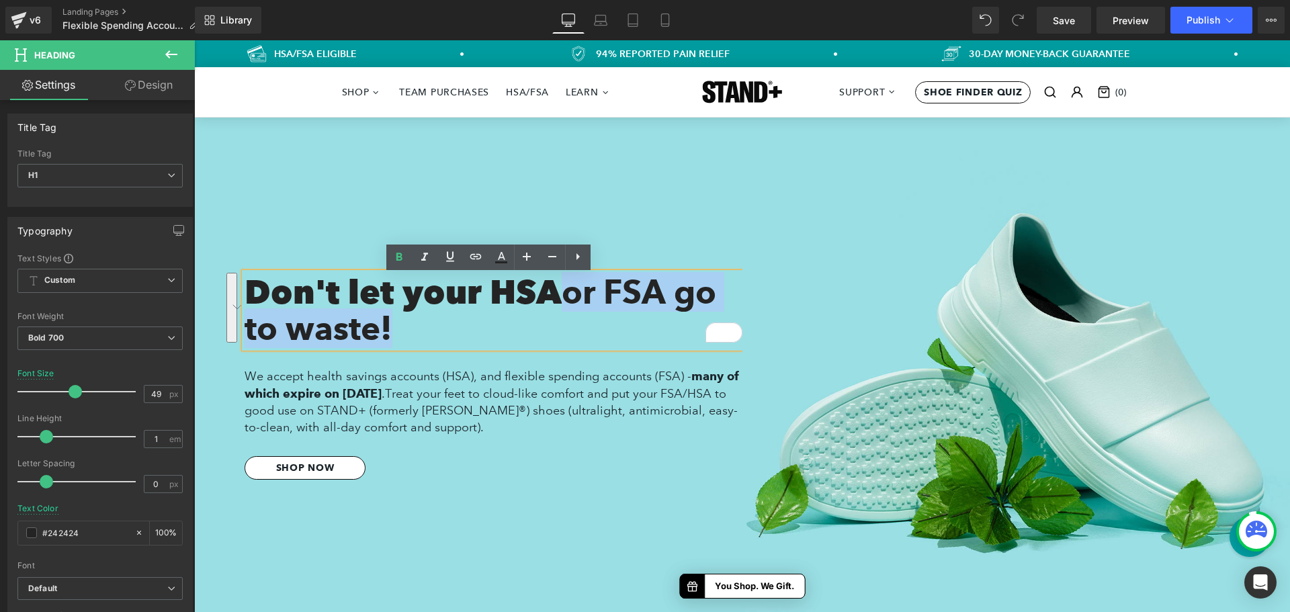
click at [574, 304] on span "or FSA go to waste!" at bounding box center [481, 310] width 472 height 76
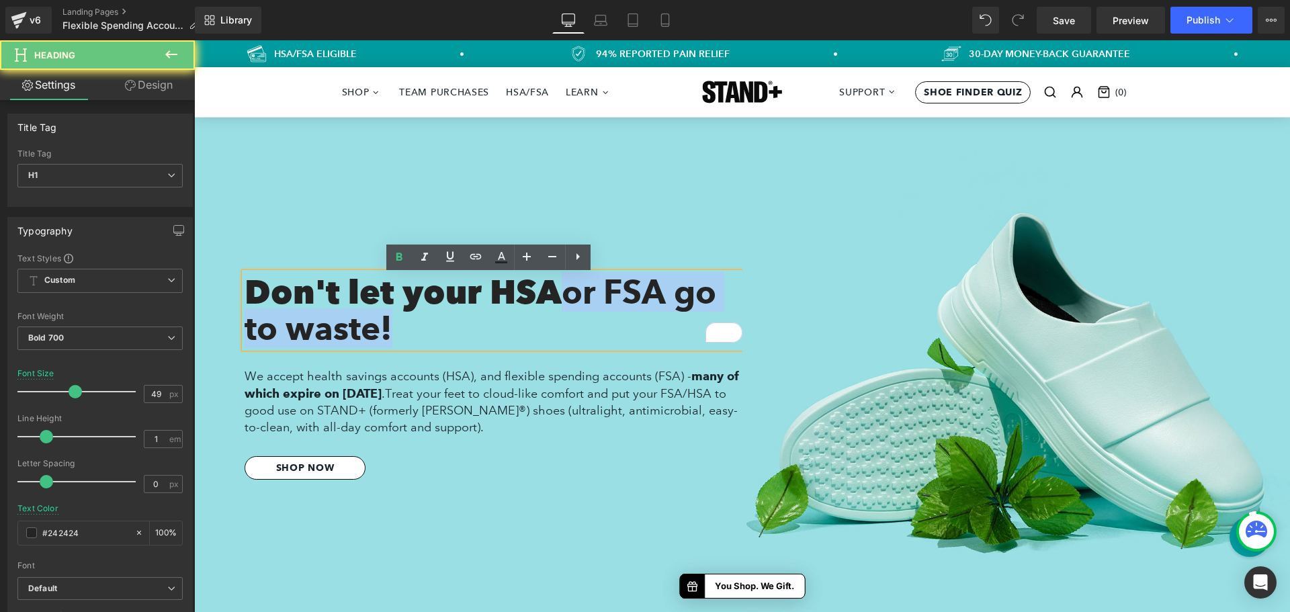
drag, startPoint x: 574, startPoint y: 304, endPoint x: 581, endPoint y: 323, distance: 20.2
click at [581, 323] on h1 "Don't let your HSA or FSA go to waste!" at bounding box center [494, 312] width 498 height 73
click at [570, 298] on span "or FSA go to waste!" at bounding box center [481, 310] width 472 height 76
drag, startPoint x: 570, startPoint y: 298, endPoint x: 580, endPoint y: 329, distance: 31.9
click at [580, 329] on h1 "Don't let your HSA or FSA go to waste!" at bounding box center [494, 312] width 498 height 73
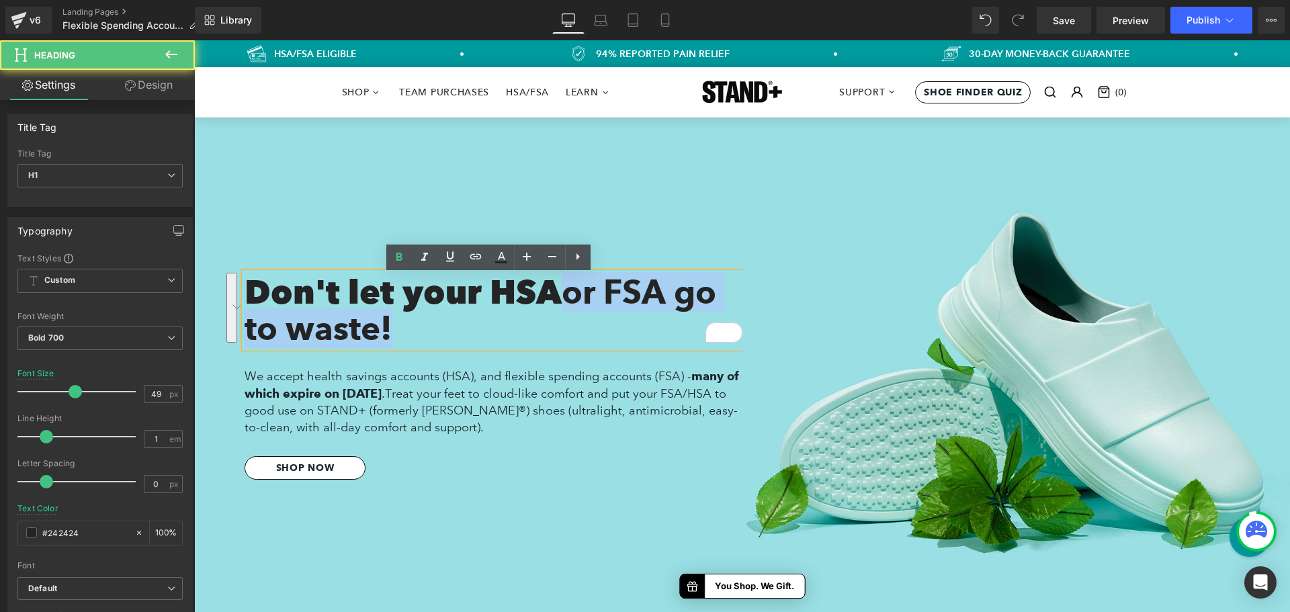
click at [567, 295] on span "or FSA go to waste!" at bounding box center [481, 310] width 472 height 76
drag, startPoint x: 567, startPoint y: 295, endPoint x: 576, endPoint y: 328, distance: 34.1
click at [576, 328] on h1 "Don't let your HSA or FSA go to waste!" at bounding box center [494, 312] width 498 height 73
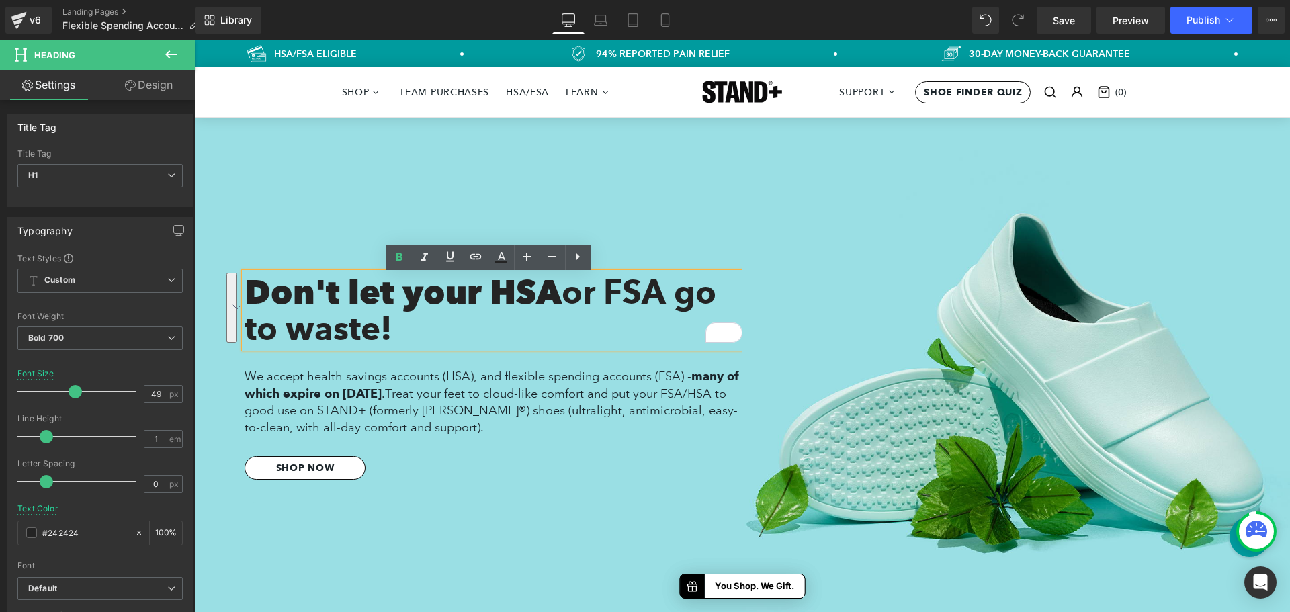
click at [510, 297] on h1 "Don't let your HSA or FSA go to waste!" at bounding box center [494, 312] width 498 height 73
drag, startPoint x: 510, startPoint y: 297, endPoint x: 282, endPoint y: 292, distance: 227.9
click at [282, 292] on h1 "Don't let your HSA or FSA go to waste!" at bounding box center [494, 312] width 498 height 73
click at [565, 294] on span "or FSA go to waste!" at bounding box center [481, 310] width 472 height 76
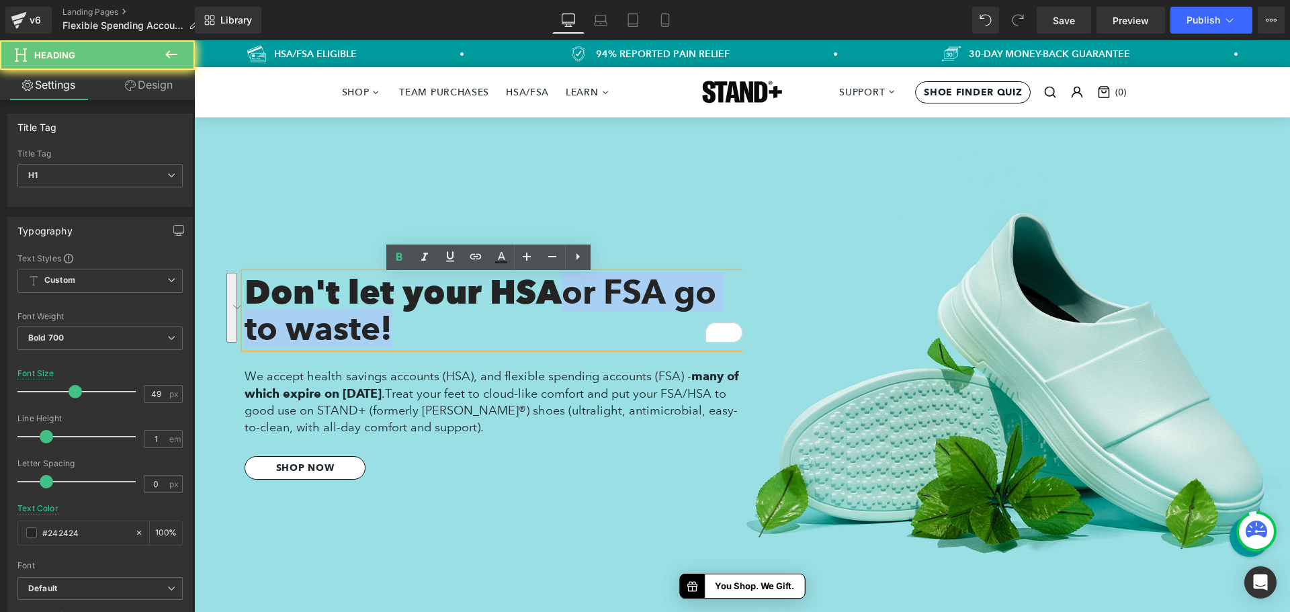
drag, startPoint x: 565, startPoint y: 294, endPoint x: 597, endPoint y: 343, distance: 58.1
click at [597, 343] on h1 "Don't let your HSA or FSA go to waste!" at bounding box center [494, 312] width 498 height 73
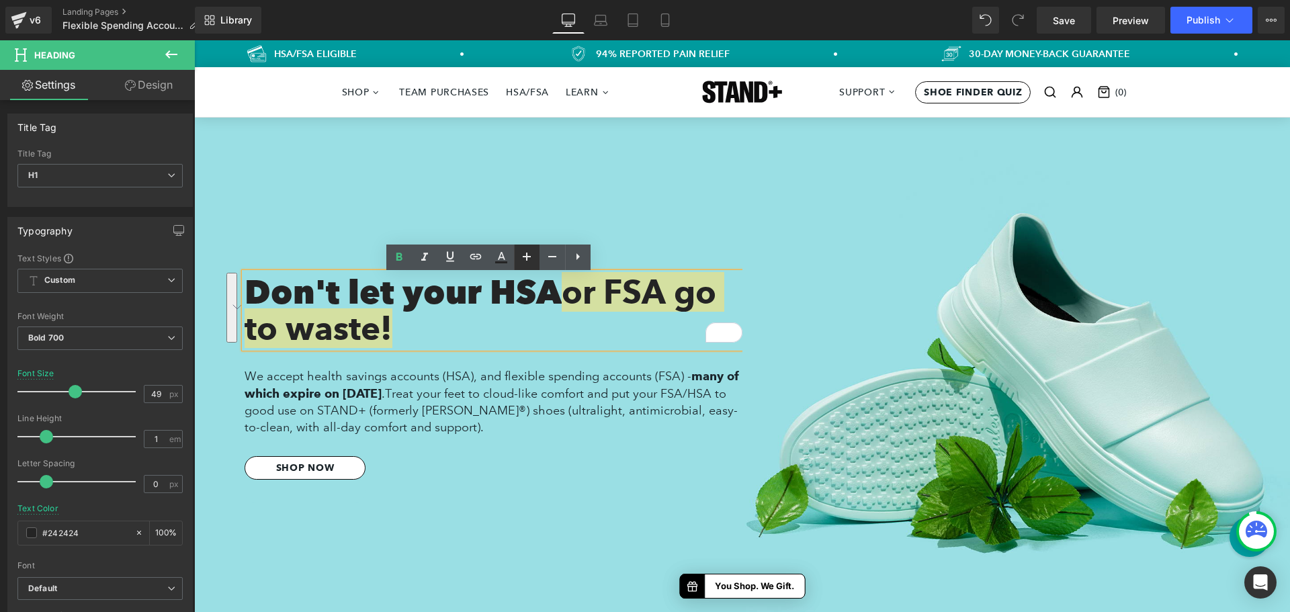
click at [530, 255] on icon at bounding box center [527, 257] width 16 height 16
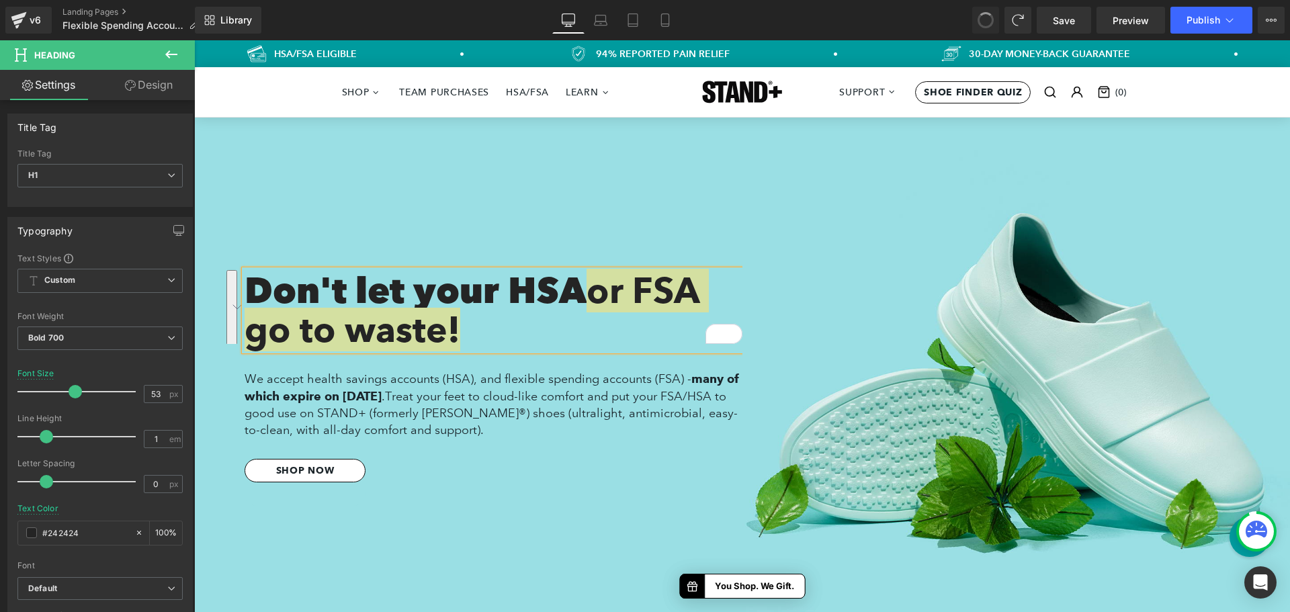
type input "49"
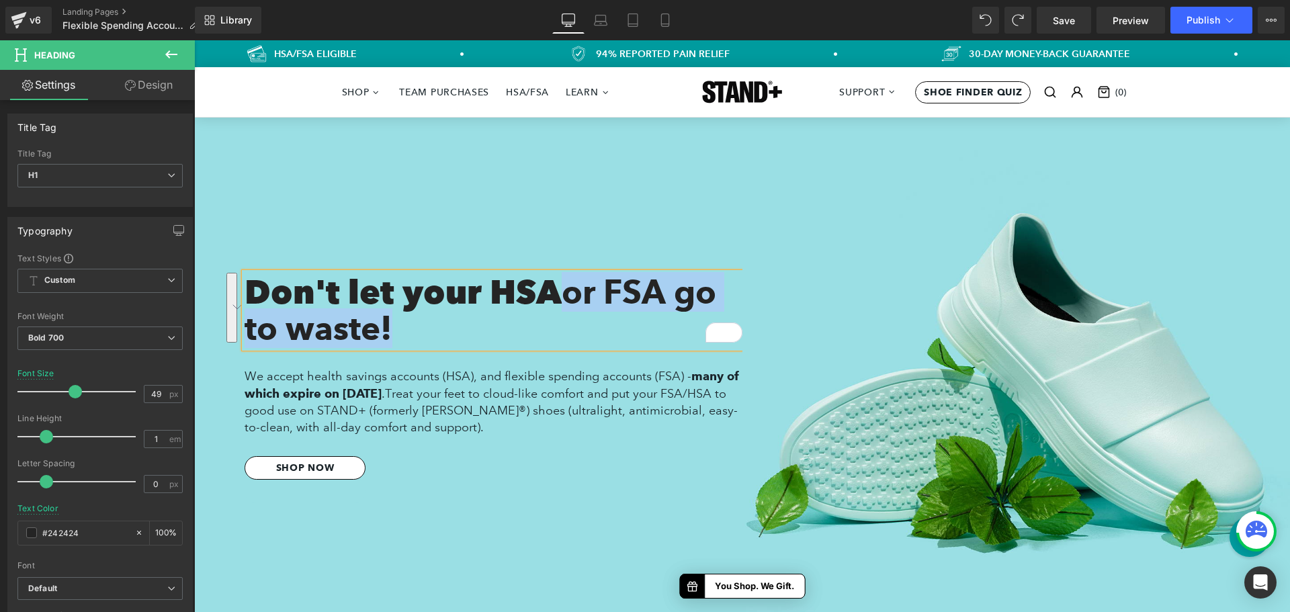
click at [584, 298] on span "or FSA go to waste!" at bounding box center [481, 310] width 472 height 76
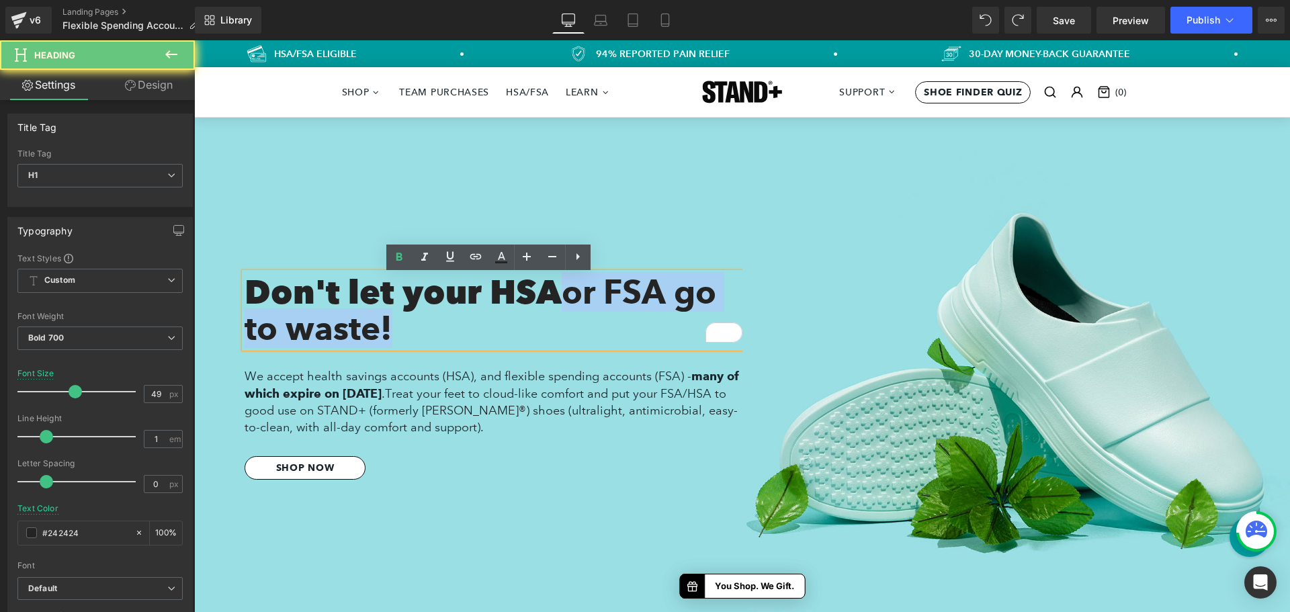
drag, startPoint x: 584, startPoint y: 298, endPoint x: 590, endPoint y: 321, distance: 23.0
click at [590, 321] on h1 "Don't let your HSA or FSA go to waste!" at bounding box center [494, 312] width 498 height 73
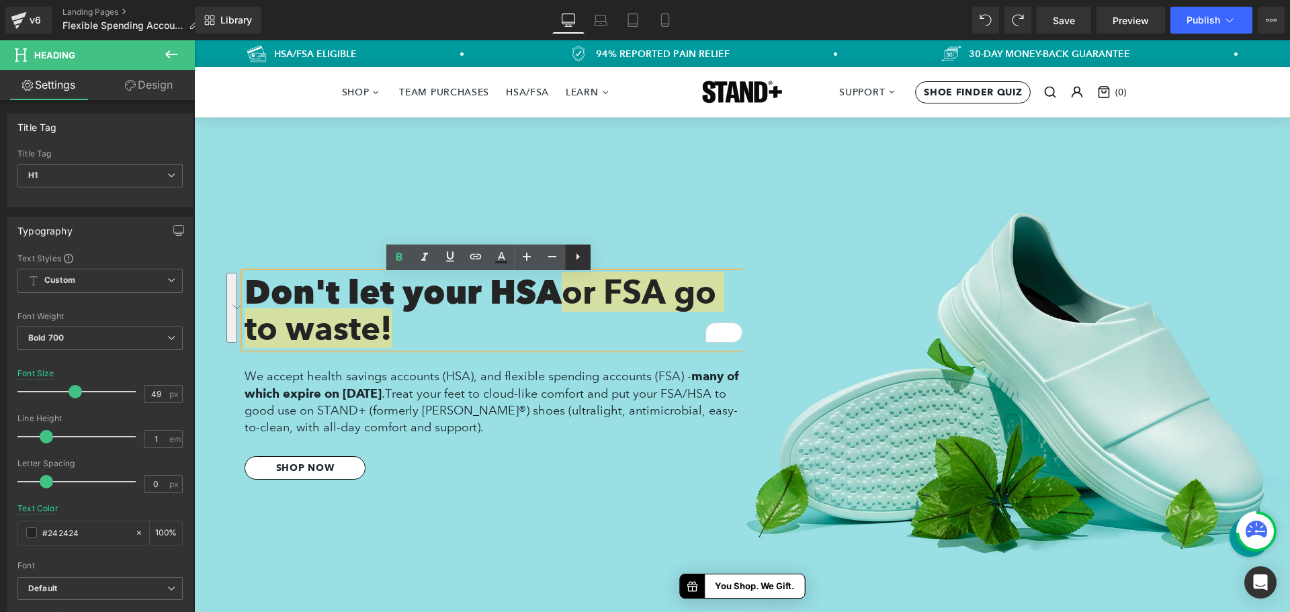
click at [579, 254] on icon at bounding box center [578, 257] width 16 height 16
click at [581, 256] on icon at bounding box center [578, 257] width 16 height 16
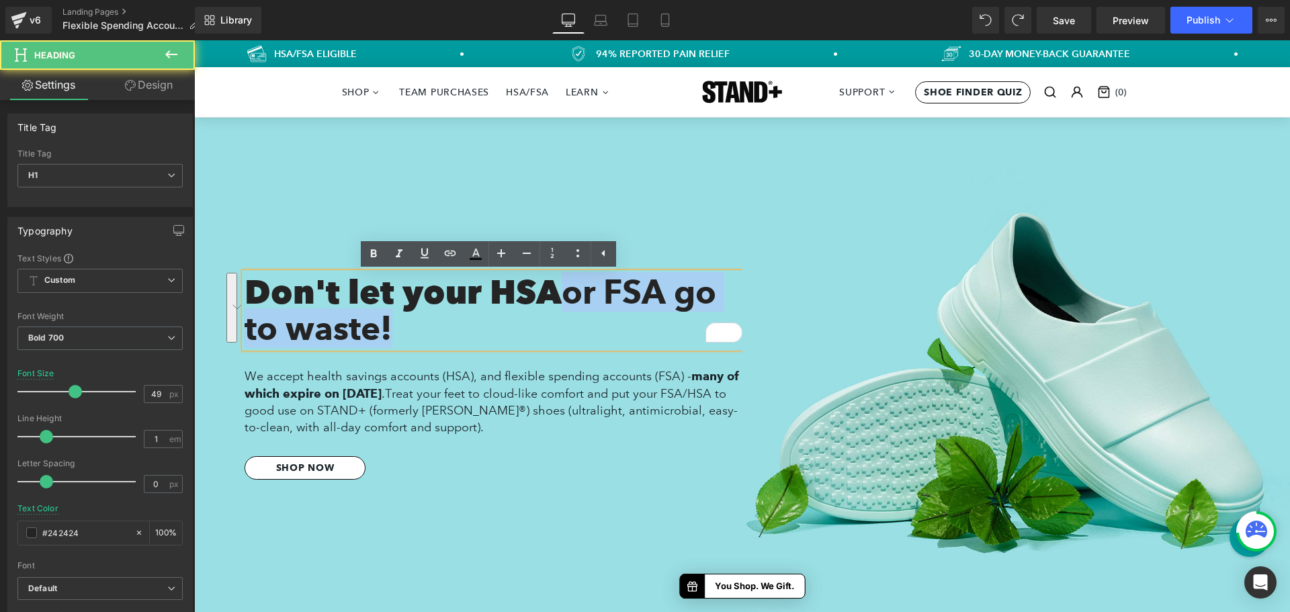
drag, startPoint x: 568, startPoint y: 292, endPoint x: 598, endPoint y: 317, distance: 39.6
click at [598, 317] on h1 "Don't let your HSA or FSA go to waste!" at bounding box center [494, 312] width 498 height 73
click at [505, 333] on h1 "Don't let your HSA or FSA go to waste!" at bounding box center [494, 312] width 498 height 73
drag, startPoint x: 511, startPoint y: 331, endPoint x: 566, endPoint y: 291, distance: 67.9
click at [566, 291] on h1 "Don't let your HSA or FSA go to waste!" at bounding box center [494, 312] width 498 height 73
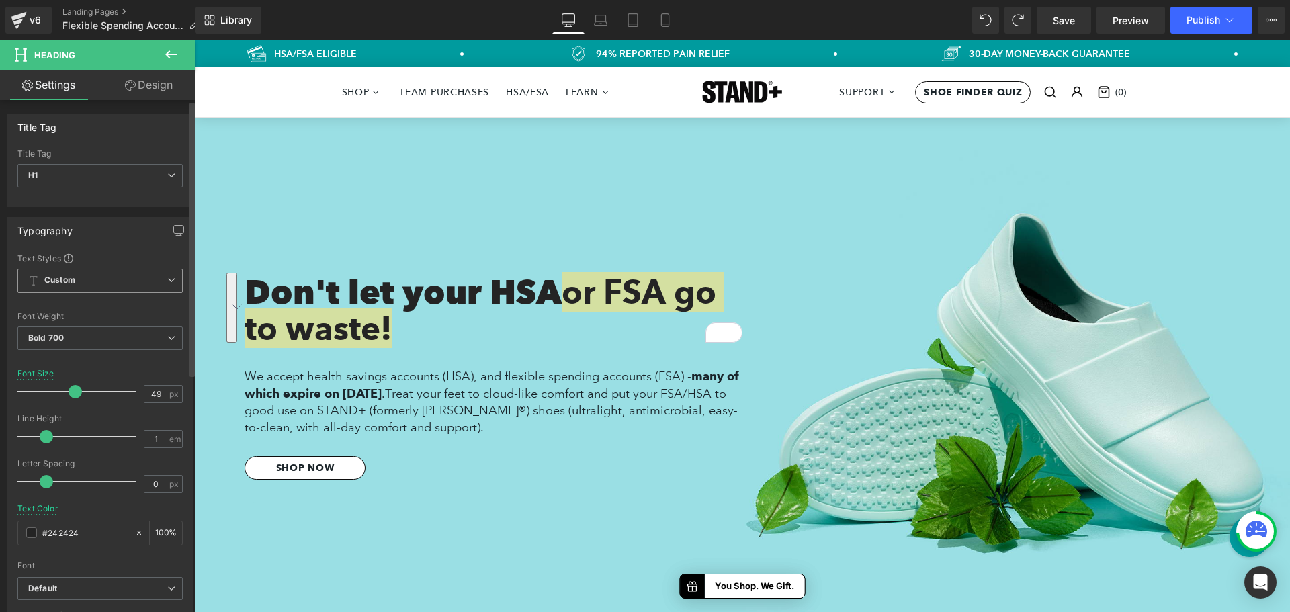
click at [117, 285] on span "Custom Setup Global Style" at bounding box center [99, 281] width 165 height 24
click at [117, 285] on span "Custom Setup Global Style" at bounding box center [97, 281] width 160 height 24
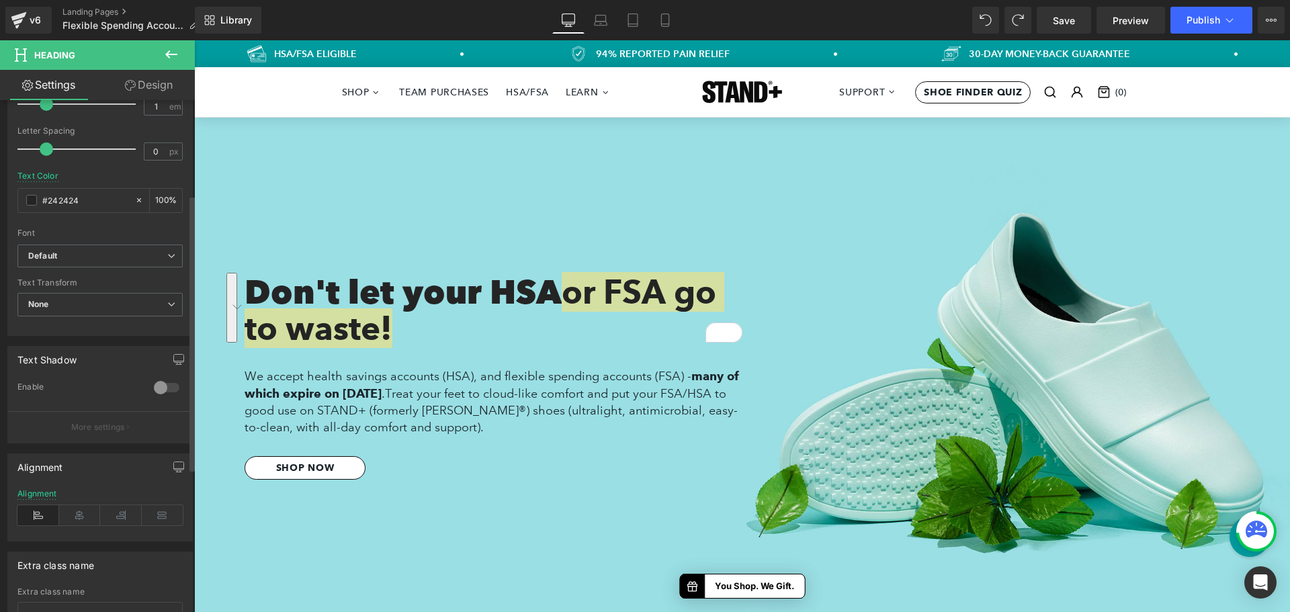
scroll to position [336, 0]
click at [109, 253] on b "Default" at bounding box center [97, 252] width 139 height 11
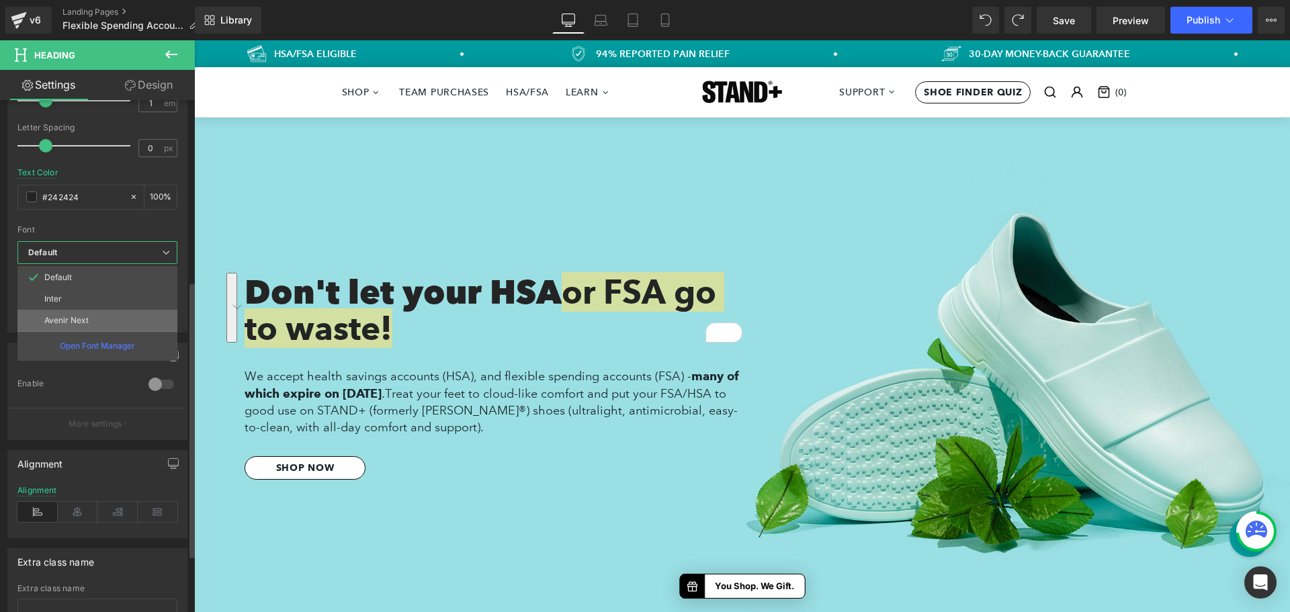
click at [91, 316] on li "Avenir Next" at bounding box center [97, 321] width 160 height 22
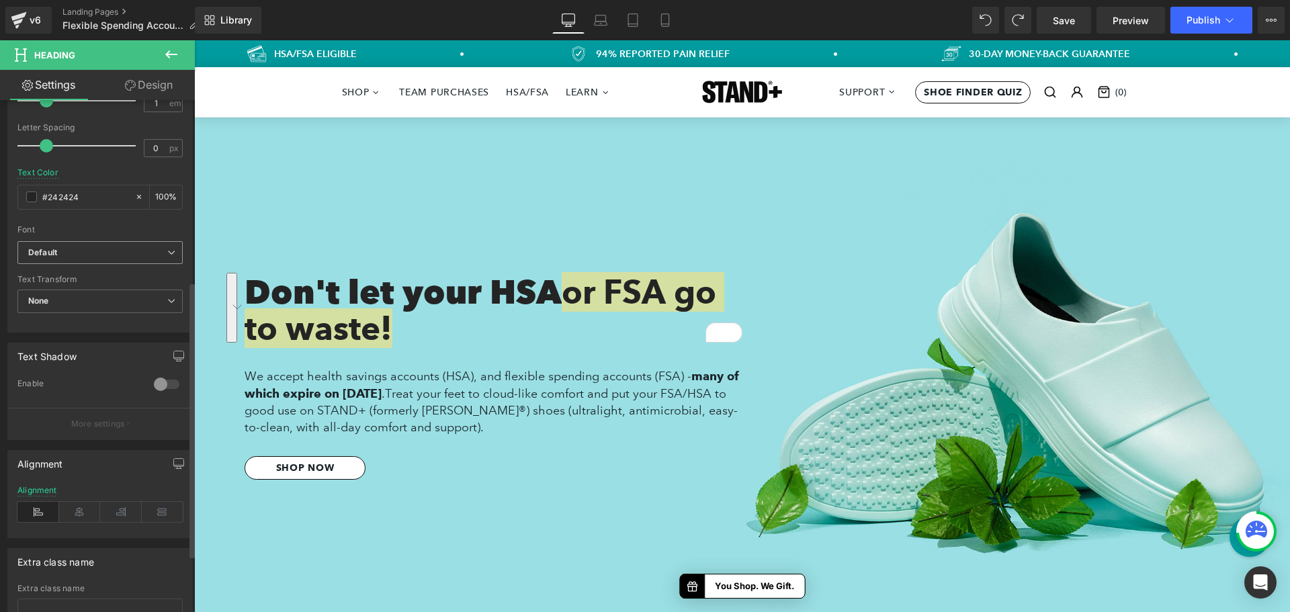
click at [92, 252] on b "Default" at bounding box center [97, 252] width 139 height 11
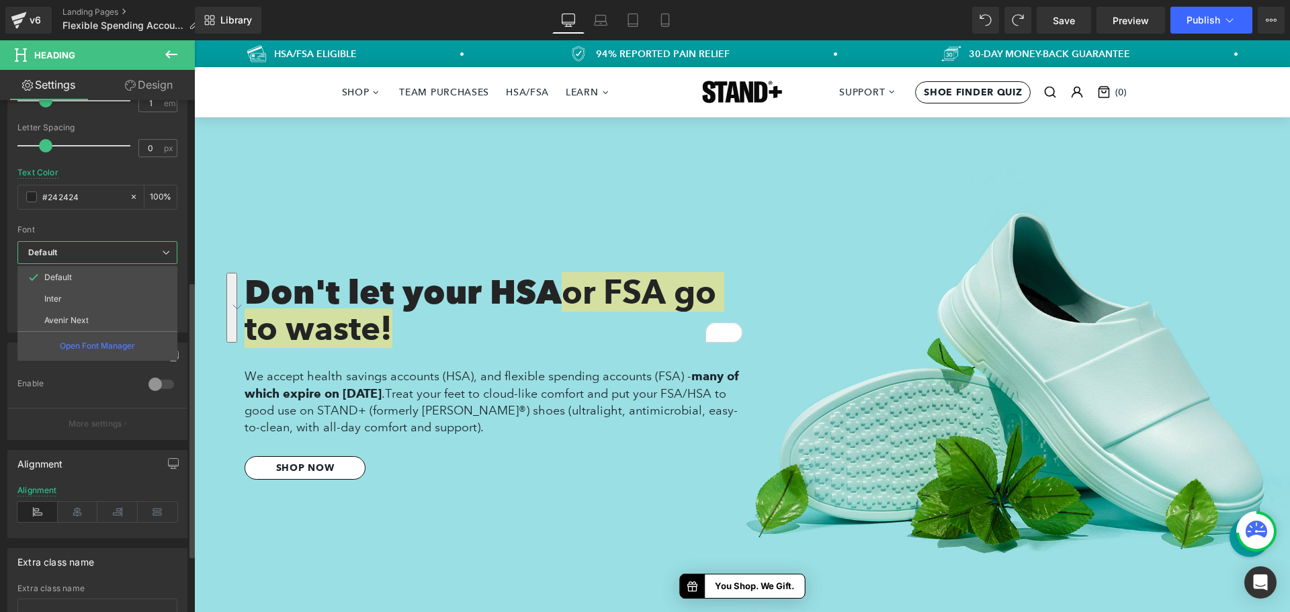
click at [92, 252] on b "Default" at bounding box center [95, 252] width 134 height 11
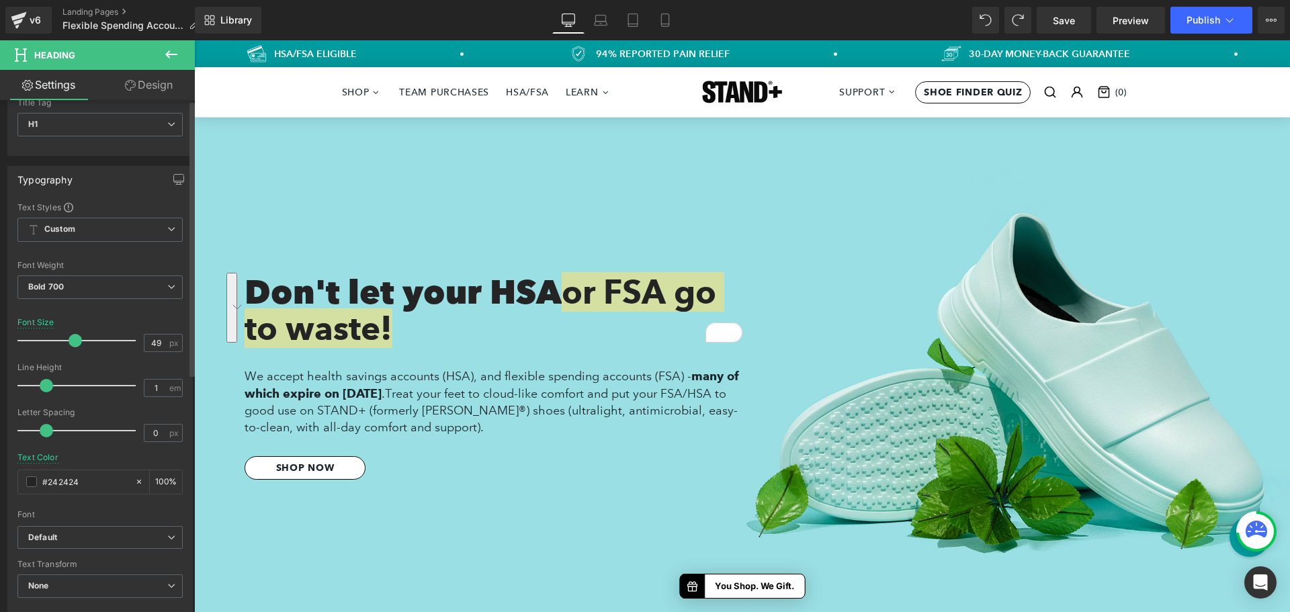
scroll to position [0, 0]
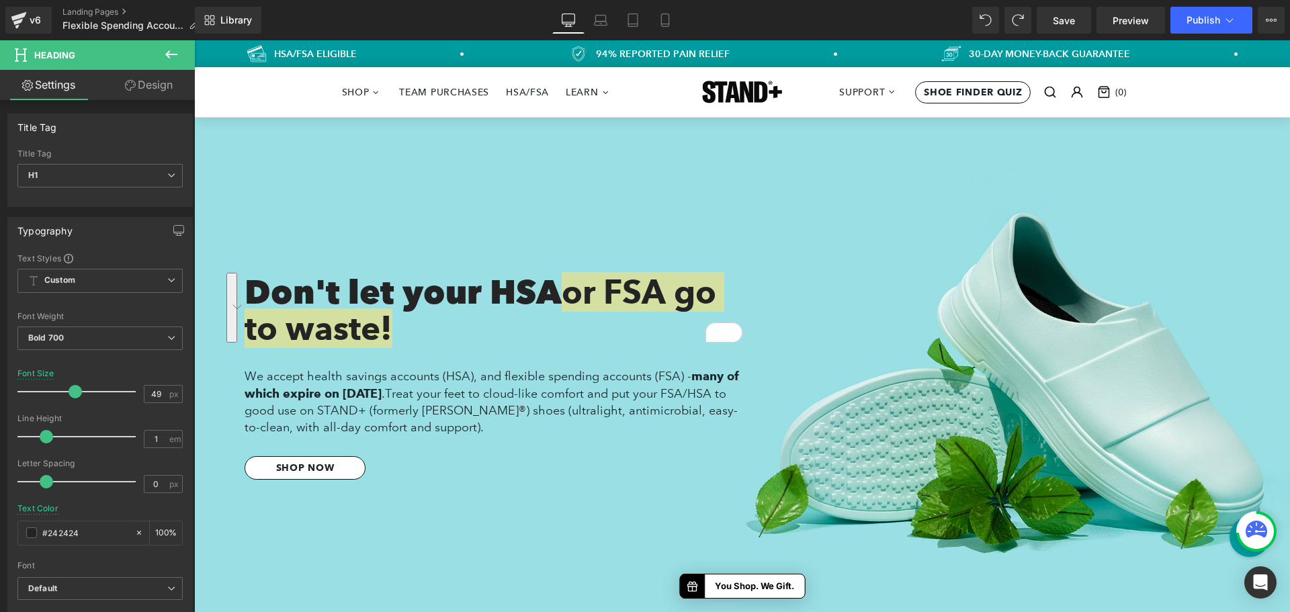
click at [134, 88] on link "Design" at bounding box center [148, 85] width 97 height 30
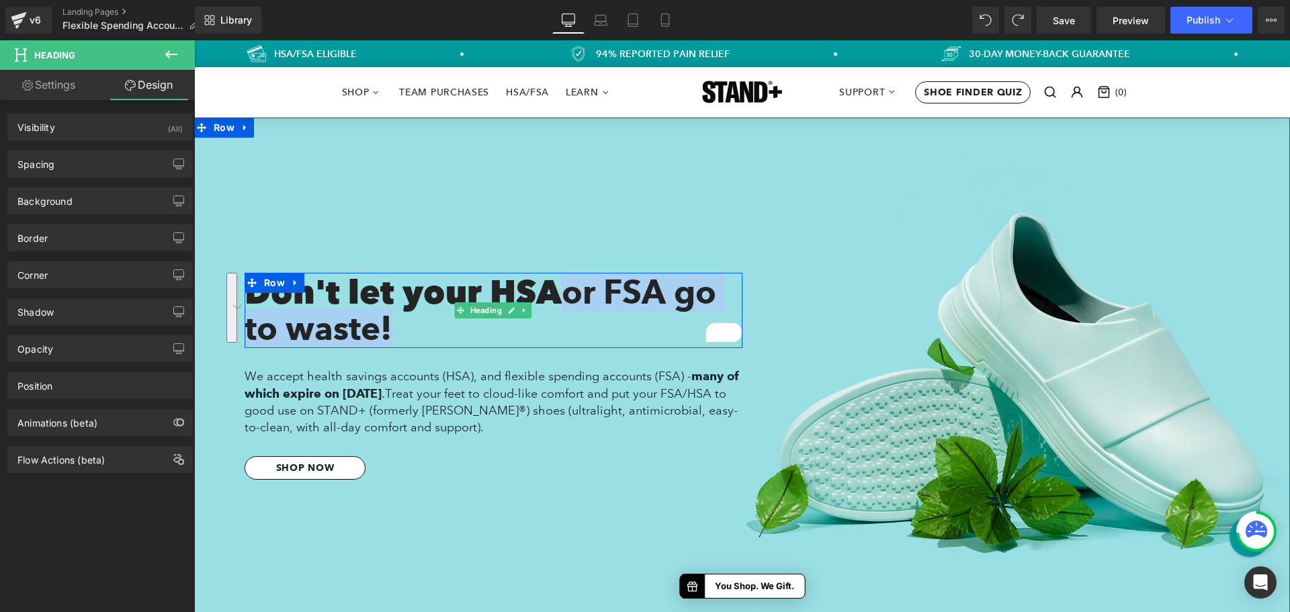
click at [357, 291] on h1 "Don't let your HSA or FSA go to waste!" at bounding box center [494, 312] width 498 height 73
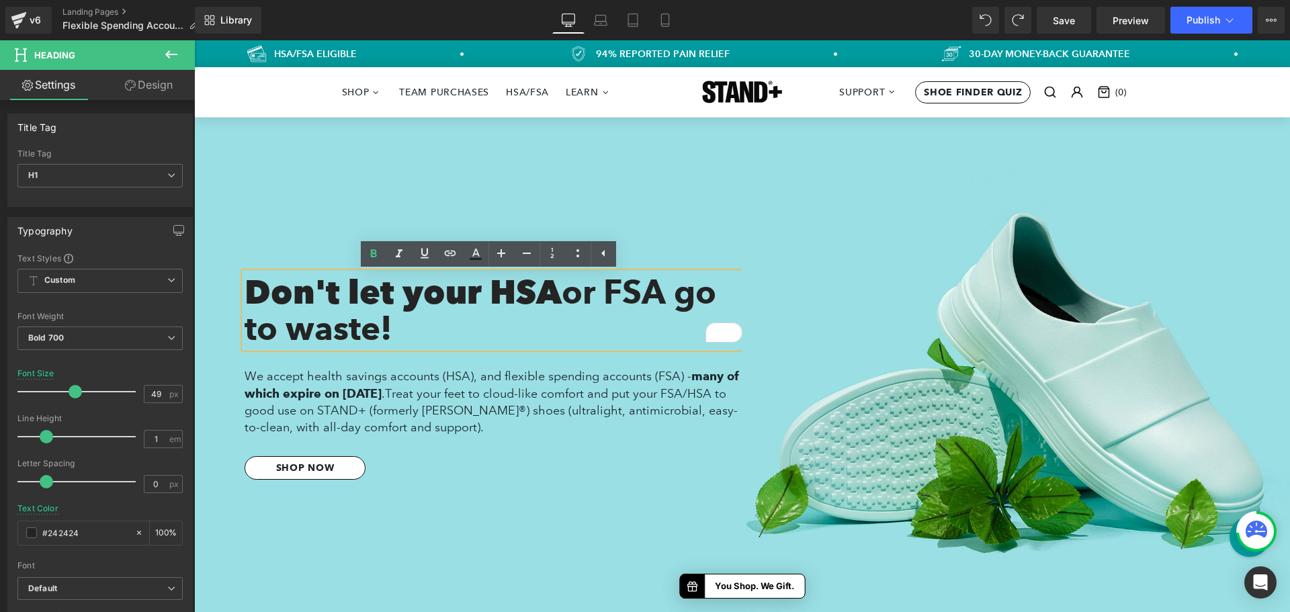
click at [573, 288] on span "or FSA go to waste!" at bounding box center [481, 310] width 472 height 76
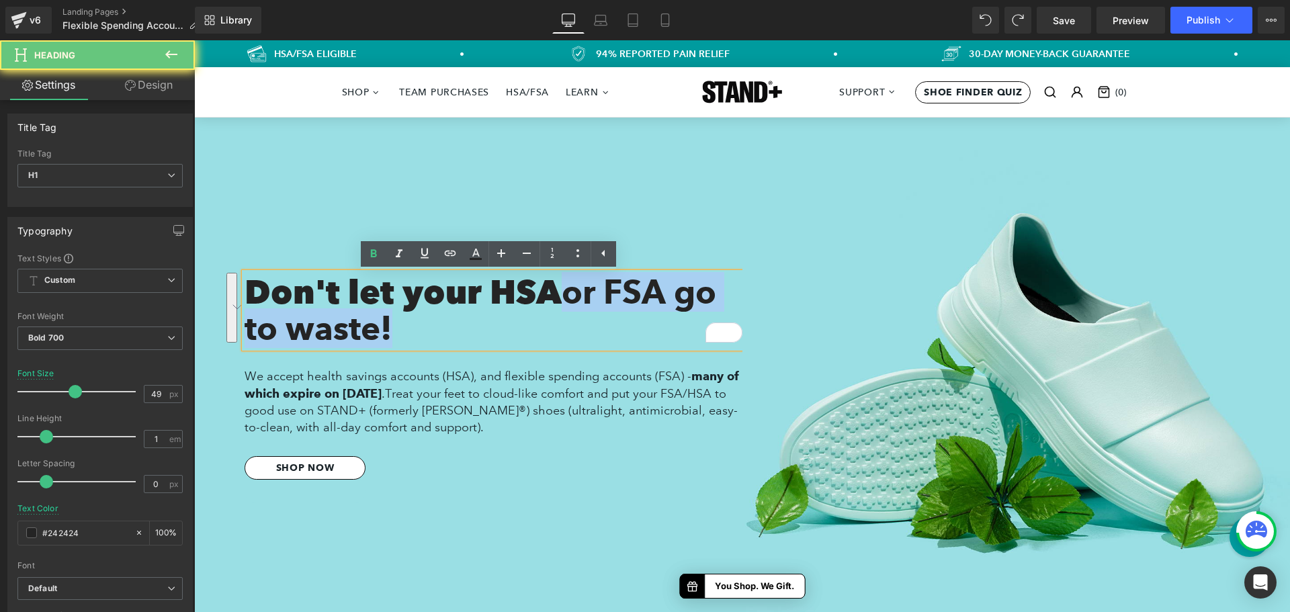
drag, startPoint x: 571, startPoint y: 290, endPoint x: 607, endPoint y: 323, distance: 48.5
click at [607, 323] on h1 "Don't let your HSA or FSA go to waste!" at bounding box center [494, 312] width 498 height 73
copy span "or FSA go to waste!"
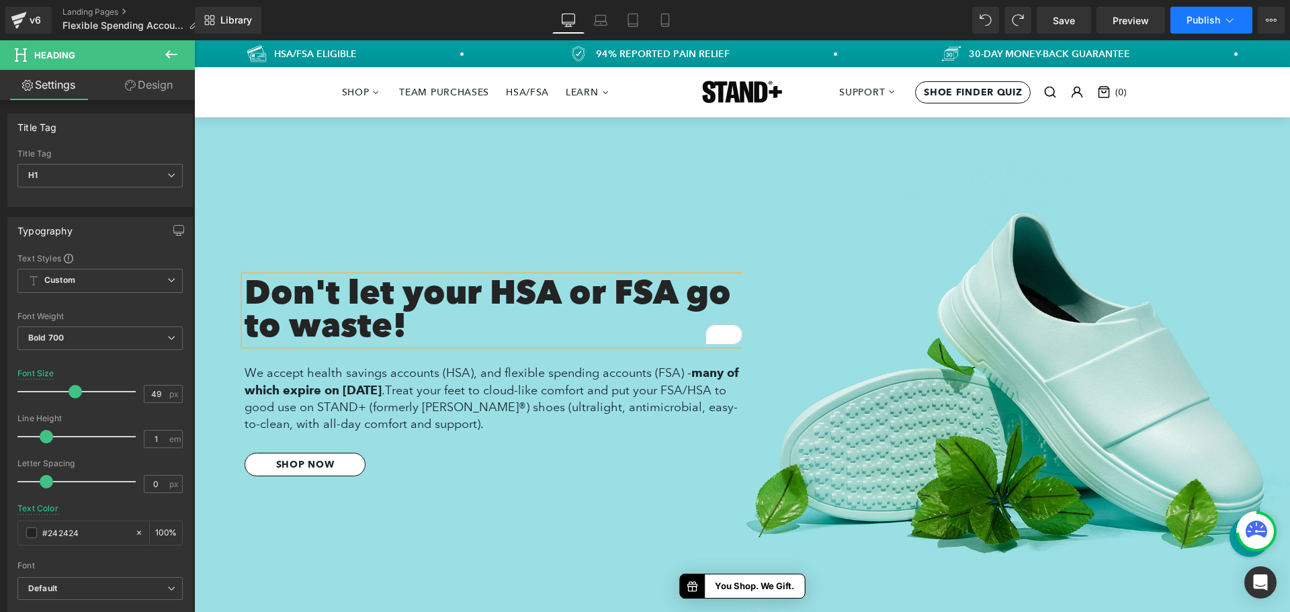
click at [1200, 15] on span "Publish" at bounding box center [1204, 20] width 34 height 11
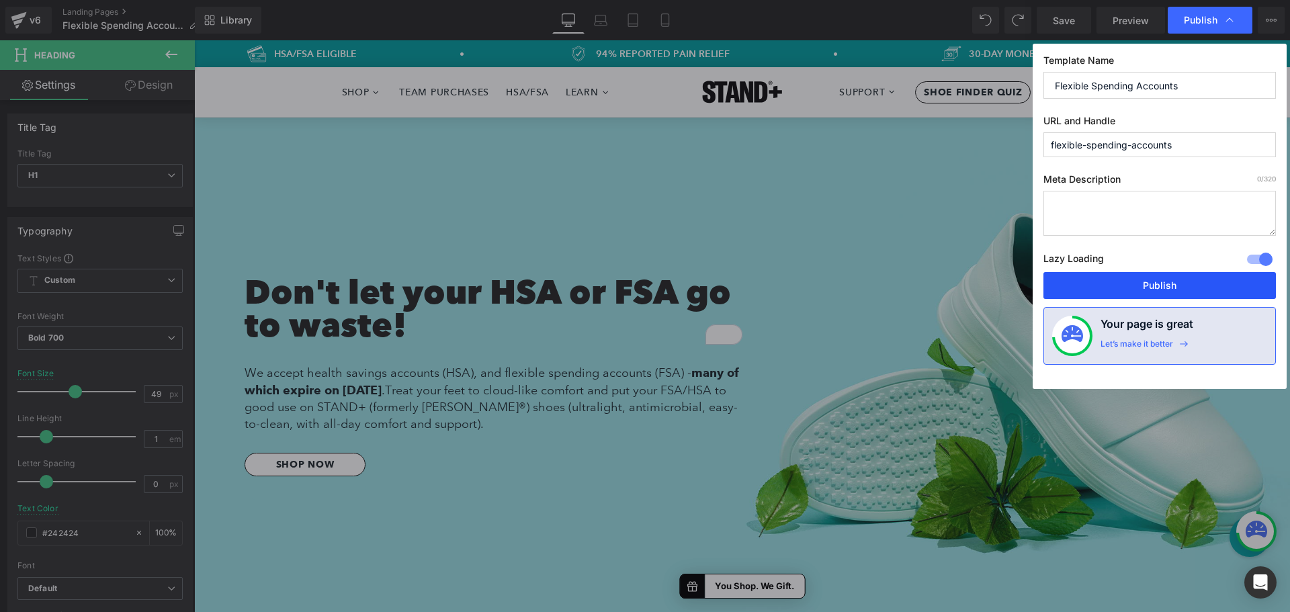
click at [1118, 283] on button "Publish" at bounding box center [1160, 285] width 233 height 27
